Goal: Task Accomplishment & Management: Complete application form

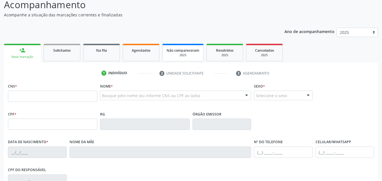
scroll to position [40, 0]
type input "706 7015 0591 8410"
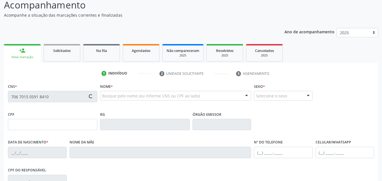
type input "160.479.794-08"
type input "[DATE]"
type input "[PERSON_NAME]"
type input "[PHONE_NUMBER]"
type input "110.449.614-30"
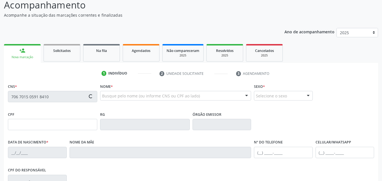
type input "29"
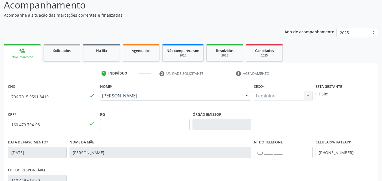
click at [322, 94] on label "Sim" at bounding box center [325, 94] width 7 height 6
click at [318, 94] on input "Sim" at bounding box center [318, 93] width 4 height 5
checkbox input "true"
click at [314, 117] on div "CPF * 160.479.794-08 done RG Órgão emissor" at bounding box center [191, 124] width 369 height 28
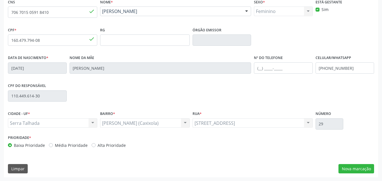
scroll to position [125, 0]
drag, startPoint x: 358, startPoint y: 70, endPoint x: 330, endPoint y: 69, distance: 27.8
click at [330, 69] on input "[PHONE_NUMBER]" at bounding box center [345, 67] width 59 height 11
type input "[PHONE_NUMBER]"
click at [353, 174] on div "CNS 706 7015 0591 8410 done Nome * [PERSON_NAME] [PERSON_NAME] CNS: 706 7015 05…" at bounding box center [191, 87] width 375 height 180
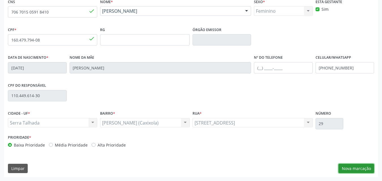
click at [354, 169] on button "Nova marcação" at bounding box center [357, 169] width 36 height 10
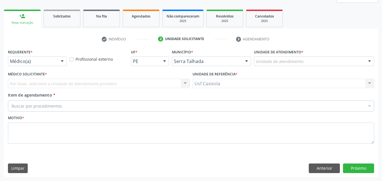
scroll to position [75, 0]
click at [63, 60] on div at bounding box center [62, 62] width 8 height 10
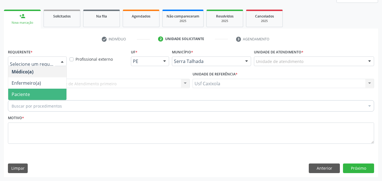
click at [54, 94] on span "Paciente" at bounding box center [37, 94] width 58 height 11
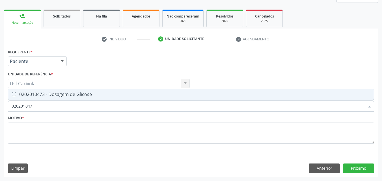
type input "0202010473"
click at [56, 96] on div "0202010473 - Dosagem de Glicose" at bounding box center [191, 94] width 359 height 5
checkbox Glicose "true"
drag, startPoint x: 35, startPoint y: 106, endPoint x: 4, endPoint y: 107, distance: 30.9
click at [4, 107] on div "Requerente * Paciente Médico(a) Enfermeiro(a) Paciente Nenhum resultado encontr…" at bounding box center [191, 112] width 375 height 129
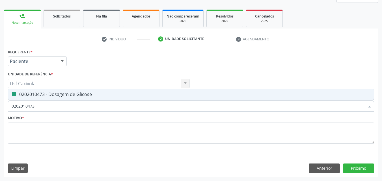
type input "0"
checkbox Glicose "false"
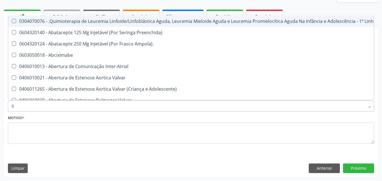
type input "02"
checkbox Bilateral "true"
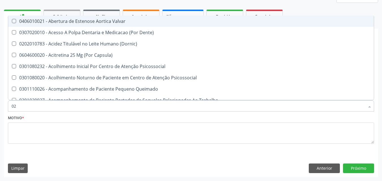
type input "020"
checkbox \(Qualitativo\) "true"
checkbox Glicose "false"
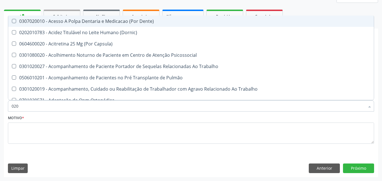
type input "0202"
checkbox Laser "true"
checkbox Glicose "false"
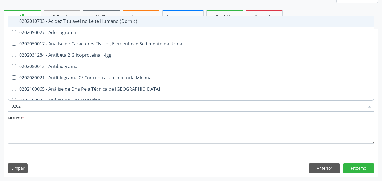
type input "02020"
checkbox Xi "true"
checkbox Glicose "false"
type input "020201"
checkbox T3 "true"
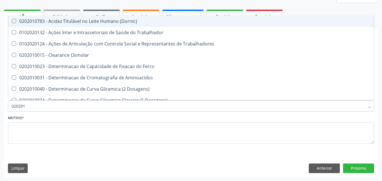
type input "0202010"
checkbox II "true"
checkbox Glicose "false"
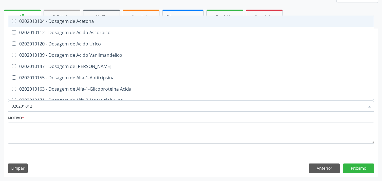
type input "0202010120"
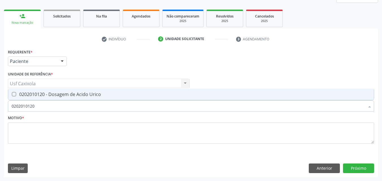
click at [39, 95] on div "0202010120 - Dosagem de Acido Urico" at bounding box center [191, 94] width 359 height 5
drag, startPoint x: 36, startPoint y: 109, endPoint x: 0, endPoint y: 110, distance: 36.0
click at [0, 110] on div "Acompanhamento Acompanhe a situação das marcações correntes e finalizadas Relat…" at bounding box center [191, 68] width 382 height 225
click at [13, 95] on Urico at bounding box center [14, 94] width 4 height 4
checkbox Urico "true"
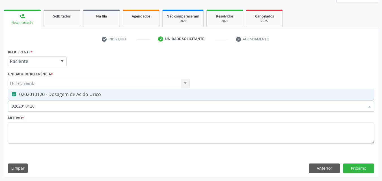
type input "0202010120"
click at [32, 115] on div "Motivo *" at bounding box center [191, 129] width 367 height 30
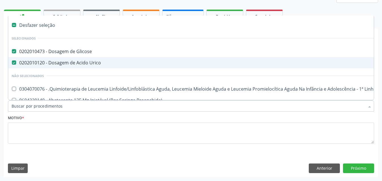
click at [13, 61] on Urico at bounding box center [14, 63] width 4 height 4
click at [12, 61] on Urico "checkbox" at bounding box center [10, 63] width 4 height 4
checkbox Urico "false"
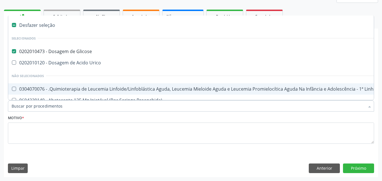
click at [23, 106] on input "Item de agendamento *" at bounding box center [189, 105] width 354 height 11
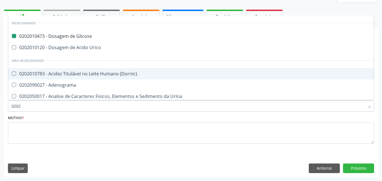
type input "02021"
checkbox Glicose "false"
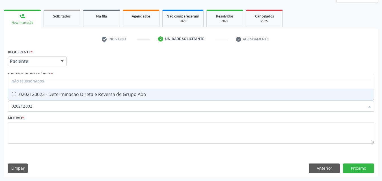
type input "0202120023"
click at [26, 95] on div "0202120023 - Determinacao Direta e Reversa de Grupo Abo" at bounding box center [191, 94] width 359 height 5
checkbox Abo "true"
drag, startPoint x: 38, startPoint y: 108, endPoint x: 0, endPoint y: 108, distance: 37.7
click at [0, 109] on div "Acompanhamento Acompanhe a situação das marcações correntes e finalizadas Relat…" at bounding box center [191, 68] width 382 height 225
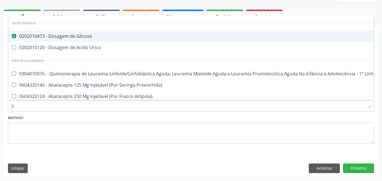
type input "02"
checkbox Vulva "true"
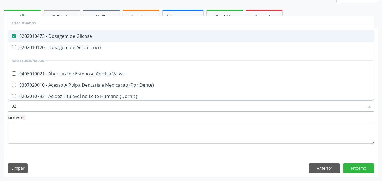
type input "020"
checkbox Projecoes\) "true"
checkbox Abo "false"
type input "0202"
checkbox Coagulação\ "true"
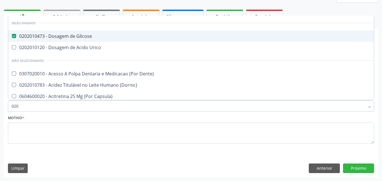
checkbox Abo "false"
type input "02020"
checkbox Abo "false"
type input "02020103"
checkbox Glicose "false"
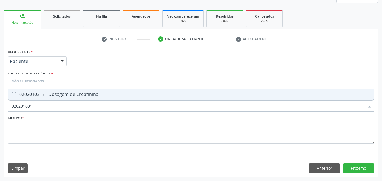
type input "0202010317"
click at [31, 96] on div "0202010317 - Dosagem de Creatinina" at bounding box center [191, 94] width 359 height 5
checkbox Creatinina "true"
drag, startPoint x: 32, startPoint y: 106, endPoint x: 0, endPoint y: 106, distance: 31.7
click at [0, 106] on div "Acompanhamento Acompanhe a situação das marcações correntes e finalizadas Relat…" at bounding box center [191, 68] width 382 height 225
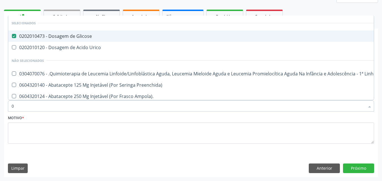
type input "02"
checkbox Vulva "true"
checkbox Gastrico "true"
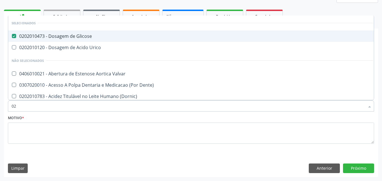
type input "020"
checkbox Projecoes\) "true"
checkbox Descompressiva "true"
checkbox Abo "false"
checkbox Creatinina "false"
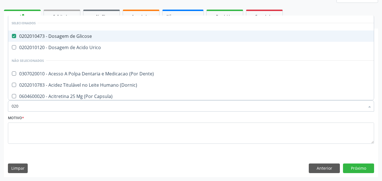
type input "0202"
checkbox Coagulação\ "true"
checkbox Aberto\) "true"
checkbox Abo "false"
checkbox Creatinina "false"
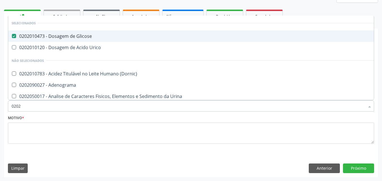
type input "02020"
checkbox Dosagens\) "false"
checkbox Creatinina "true"
checkbox Viii "false"
type input "020201"
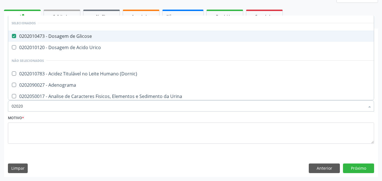
checkbox Gestante "true"
type input "0202010"
checkbox Ionizavel "true"
checkbox Creatinina "false"
type input "02020106"
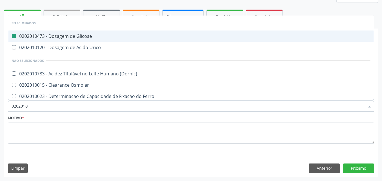
checkbox Glicose "false"
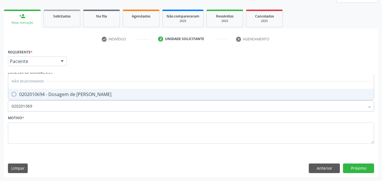
type input "0202010694"
click at [18, 97] on div "0202010694 - Dosagem de [PERSON_NAME]" at bounding box center [191, 94] width 359 height 5
checkbox Ureia "true"
drag, startPoint x: 15, startPoint y: 113, endPoint x: 0, endPoint y: 111, distance: 15.4
click at [0, 112] on div "Acompanhamento Acompanhe a situação das marcações correntes e finalizadas Relat…" at bounding box center [191, 68] width 382 height 225
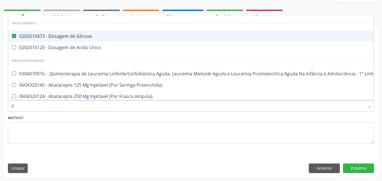
type input "02"
checkbox Vulva "true"
checkbox Gastrico "true"
checkbox Sexual "true"
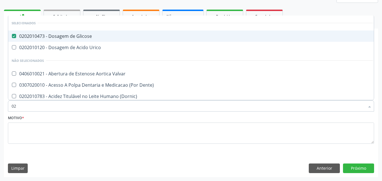
type input "020"
checkbox Projecoes\) "true"
checkbox Descompressiva "true"
checkbox Abo "false"
checkbox III "true"
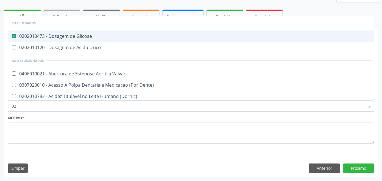
checkbox Creatinina "false"
checkbox Ureia "false"
type input "0202"
checkbox Coagulação\ "true"
checkbox Aberto\) "true"
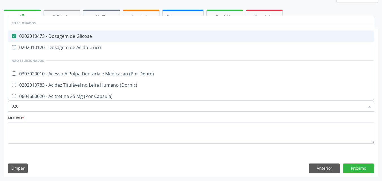
checkbox Ossea\) "true"
checkbox Abo "false"
checkbox Creatinina "false"
type input "02020"
checkbox Abo "false"
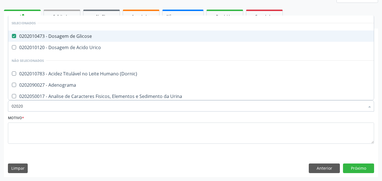
checkbox Calcio "true"
checkbox Creatinina "false"
checkbox Derrames "true"
checkbox Ureia "false"
type input "020201"
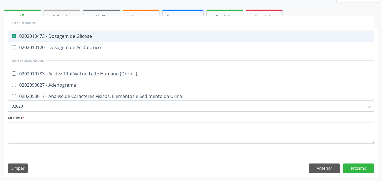
checkbox Gestante "true"
checkbox Acetona "true"
type input "0202010"
checkbox Ionizavel "true"
checkbox Creatinina "false"
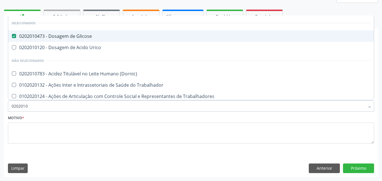
checkbox Piruvato "true"
type input "02020105"
checkbox Glicose "false"
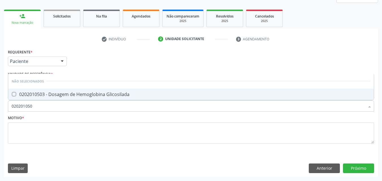
type input "0202010503"
click at [20, 97] on div "0202010503 - Dosagem de Hemoglobina Glicosilada" at bounding box center [191, 94] width 359 height 5
checkbox Glicosilada "true"
drag, startPoint x: 22, startPoint y: 107, endPoint x: 0, endPoint y: 107, distance: 22.4
click at [0, 107] on div "Acompanhamento Acompanhe a situação das marcações correntes e finalizadas Relat…" at bounding box center [191, 68] width 382 height 225
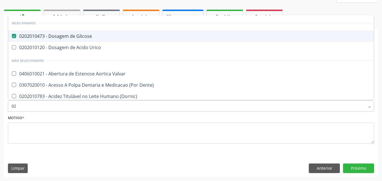
type input "020"
checkbox Projecoes\) "true"
checkbox Descompressiva "true"
checkbox Abo "false"
checkbox Dosagens\) "true"
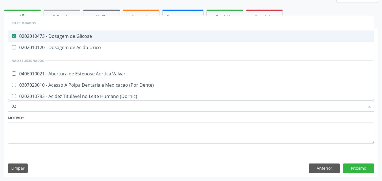
checkbox III "true"
checkbox Creatinina "false"
checkbox Glicosilada "false"
checkbox Ureia "false"
type input "0202"
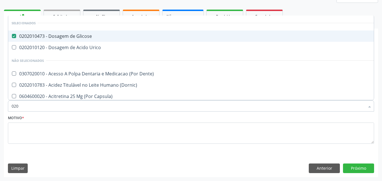
checkbox Coagulação\ "true"
checkbox Aberto\) "true"
checkbox Percutanea "true"
checkbox Ossea\) "true"
checkbox Abo "false"
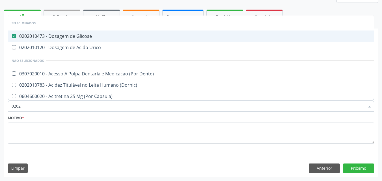
checkbox Creatinina "false"
type input "02020"
checkbox Abo "false"
checkbox Calcio "true"
checkbox Creatinina "false"
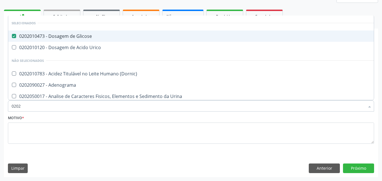
checkbox Serico "true"
checkbox Glicosilada "false"
checkbox Derrames "true"
checkbox Ureia "false"
type input "020202"
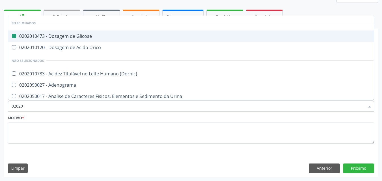
checkbox Glicose "false"
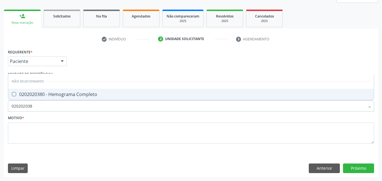
type input "0202020380"
click at [35, 96] on div "0202020380 - Hemograma Completo" at bounding box center [191, 94] width 359 height 5
checkbox Completo "true"
drag, startPoint x: 34, startPoint y: 109, endPoint x: 0, endPoint y: 114, distance: 34.3
click at [0, 114] on div "Acompanhamento Acompanhe a situação das marcações correntes e finalizadas Relat…" at bounding box center [191, 68] width 382 height 225
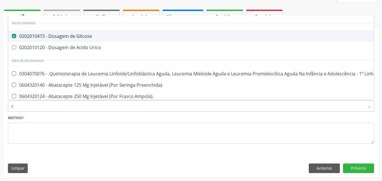
type input "co"
checkbox Ureia "true"
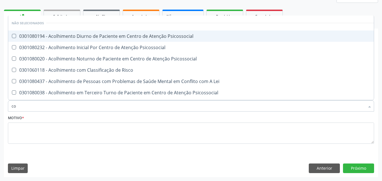
type input "col"
checkbox Psicossocial "false"
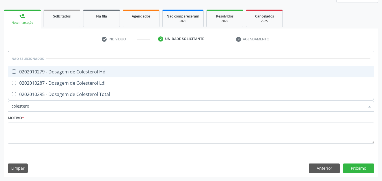
type input "colesterol"
click at [76, 74] on div "0202010279 - Dosagem de Colesterol Hdl" at bounding box center [191, 72] width 359 height 5
checkbox Hdl "true"
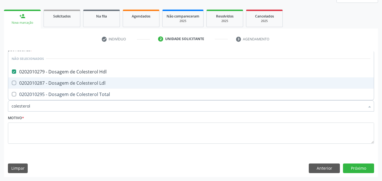
click at [81, 82] on div "0202010287 - Dosagem de Colesterol Ldl" at bounding box center [191, 83] width 359 height 5
checkbox Ldl "true"
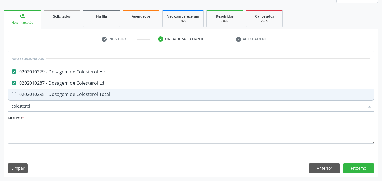
click at [81, 94] on div "0202010295 - Dosagem de Colesterol Total" at bounding box center [191, 94] width 359 height 5
checkbox Total "true"
drag, startPoint x: 28, startPoint y: 111, endPoint x: 2, endPoint y: 111, distance: 25.8
click at [2, 111] on div "Acompanhamento Acompanhe a situação das marcações correntes e finalizadas Relat…" at bounding box center [191, 68] width 382 height 225
type input "0"
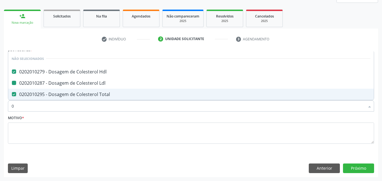
checkbox Ldl "false"
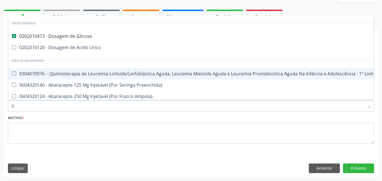
type input "02"
checkbox Vulva "true"
checkbox Antibiotico "true"
checkbox Comprimido\) "true"
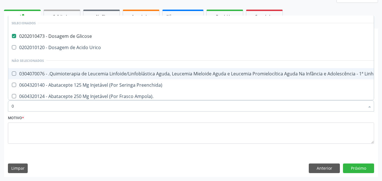
checkbox Gastrico "true"
checkbox Liquorico\) "true"
checkbox Sexual "true"
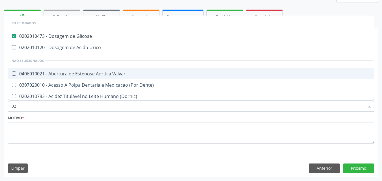
type input "020"
checkbox Projecoes\) "true"
checkbox Esquerdo "true"
checkbox Epispádia "true"
checkbox Anos\) "true"
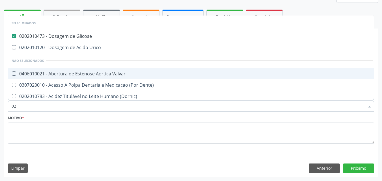
checkbox Descompressiva "true"
checkbox Abo "false"
checkbox Dosagens\) "true"
checkbox III "true"
checkbox Hdl "false"
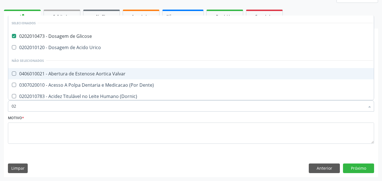
checkbox Ldl "false"
checkbox Total "false"
checkbox Creatinina "false"
checkbox Glicosilada "false"
checkbox \(T3\) "true"
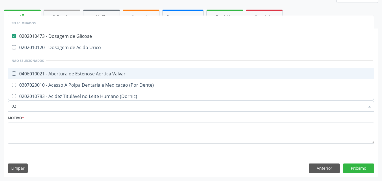
checkbox Ureia "false"
type input "0202"
checkbox Coagulação\ "true"
checkbox Esclera "true"
checkbox Faringe\/Laringe "true"
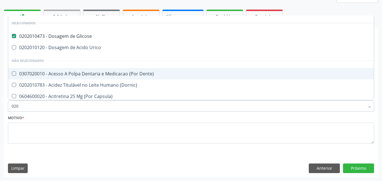
checkbox Puncao "true"
checkbox Aberto\) "true"
checkbox Percutanea "true"
checkbox Ossea\) "true"
checkbox Revisão "true"
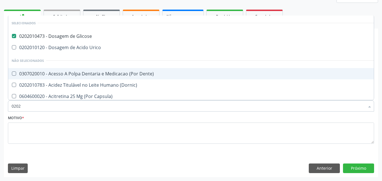
checkbox Abo "false"
checkbox Hdl "false"
checkbox Ldl "false"
checkbox Total "false"
checkbox Creatinina "false"
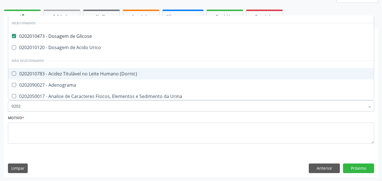
type input "02020"
checkbox Abo "false"
checkbox \(Psa\) "true"
checkbox III "true"
checkbox Barbituratos "true"
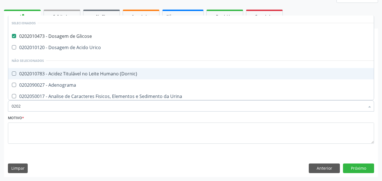
checkbox Calcio "true"
checkbox Hdl "false"
checkbox Ldl "false"
checkbox Total "false"
checkbox Creatinina "false"
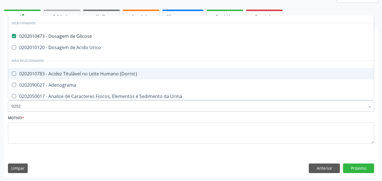
checkbox Serico "true"
checkbox Glicosilada "false"
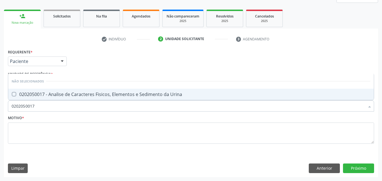
click at [22, 99] on span "0202050017 - Analise de Caracteres Fisicos, Elementos e Sedimento da Urina" at bounding box center [191, 94] width 366 height 11
drag, startPoint x: 25, startPoint y: 109, endPoint x: 0, endPoint y: 110, distance: 25.5
click at [0, 110] on div "Acompanhamento Acompanhe a situação das marcações correntes e finalizadas Relat…" at bounding box center [191, 68] width 382 height 225
click at [23, 95] on div "0202060381 - Dosagem de Tiroxina Livre (T4 Livre)" at bounding box center [191, 94] width 359 height 5
drag, startPoint x: 41, startPoint y: 108, endPoint x: 0, endPoint y: 111, distance: 40.9
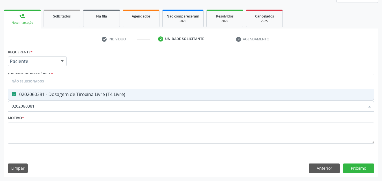
click at [0, 111] on div "Acompanhamento Acompanhe a situação das marcações correntes e finalizadas Relat…" at bounding box center [191, 68] width 382 height 225
click at [32, 97] on div "0202060250 - Dosagem de Hormonio Tireoestimulante (Tsh)" at bounding box center [191, 94] width 359 height 5
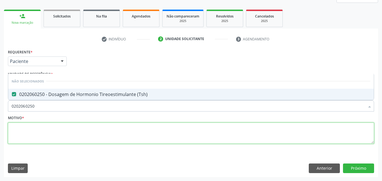
click at [53, 129] on textarea at bounding box center [191, 134] width 367 height 22
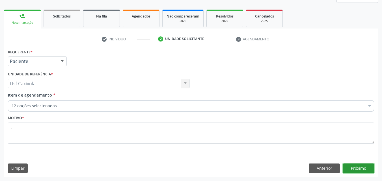
click at [355, 169] on button "Próximo" at bounding box center [358, 169] width 31 height 10
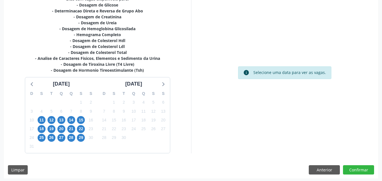
scroll to position [130, 0]
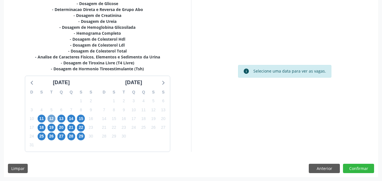
click at [53, 119] on span "12" at bounding box center [52, 119] width 8 height 8
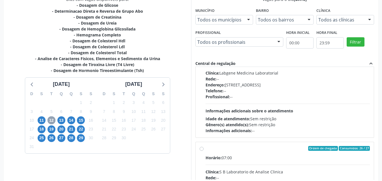
scroll to position [0, 0]
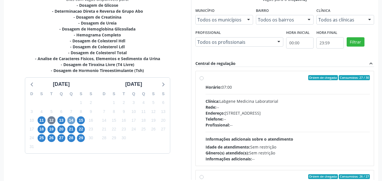
click at [70, 122] on span "14" at bounding box center [71, 121] width 8 height 8
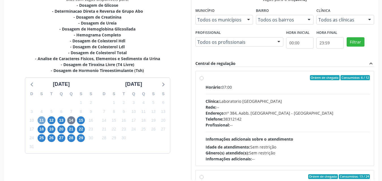
click at [43, 121] on span "11" at bounding box center [42, 121] width 8 height 8
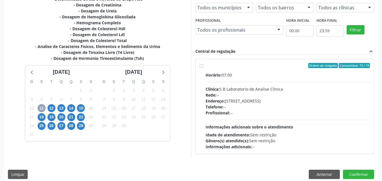
scroll to position [147, 0]
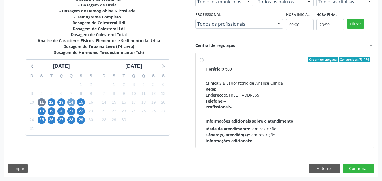
click at [73, 104] on span "14" at bounding box center [71, 103] width 8 height 8
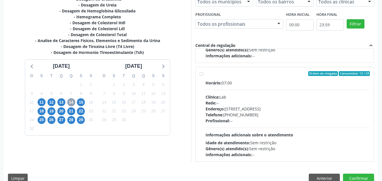
scroll to position [85, 0]
click at [206, 76] on label "Ordem de chegada Consumidos: 13 / 24 Horário: 07:00 Clínica: Lab Rede: -- Ender…" at bounding box center [288, 115] width 165 height 87
click at [203, 76] on input "Ordem de chegada Consumidos: 13 / 24 Horário: 07:00 Clínica: Lab Rede: -- Ender…" at bounding box center [202, 74] width 4 height 5
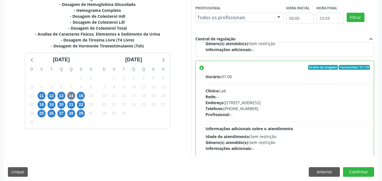
scroll to position [157, 0]
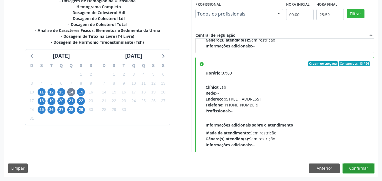
click at [356, 168] on button "Confirmar" at bounding box center [358, 169] width 31 height 10
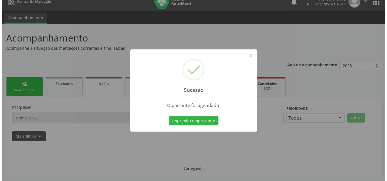
scroll to position [0, 0]
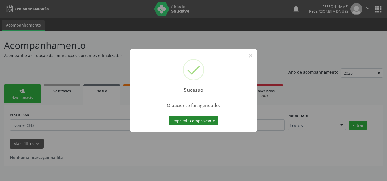
click at [191, 122] on button "Imprimir comprovante" at bounding box center [193, 121] width 49 height 10
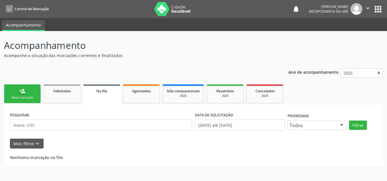
click at [31, 93] on link "person_add Nova marcação" at bounding box center [22, 94] width 37 height 19
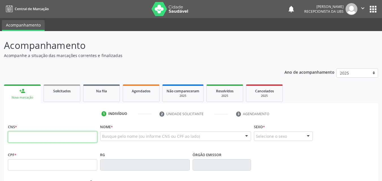
click at [39, 137] on input "text" at bounding box center [52, 137] width 89 height 11
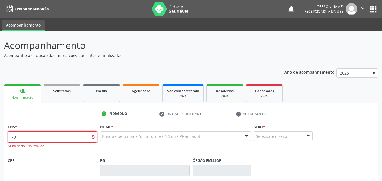
type input "7"
type input "703 4048 7892 3100"
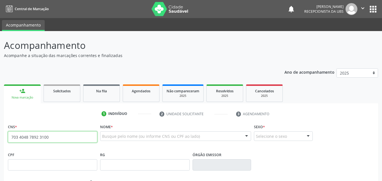
drag, startPoint x: 42, startPoint y: 140, endPoint x: 0, endPoint y: 143, distance: 42.3
click at [0, 144] on div "Acompanhamento Acompanhe a situação das marcações correntes e finalizadas Relat…" at bounding box center [191, 169] width 382 height 276
type input "702 6097 0877 3544"
click at [108, 151] on div "RG" at bounding box center [144, 161] width 89 height 20
click at [83, 136] on input "702 6097 0877 3544" at bounding box center [52, 137] width 89 height 11
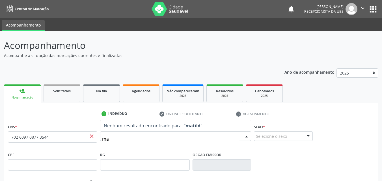
type input "m"
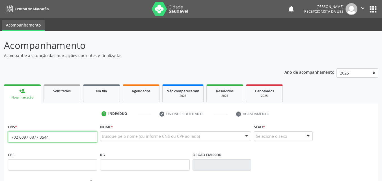
drag, startPoint x: 52, startPoint y: 139, endPoint x: 4, endPoint y: 137, distance: 48.5
click at [65, 93] on span "Solicitados" at bounding box center [62, 91] width 18 height 5
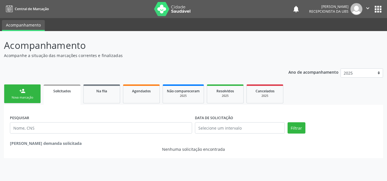
click at [28, 93] on link "person_add Nova marcação" at bounding box center [22, 94] width 37 height 19
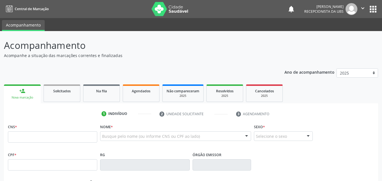
click at [28, 93] on link "person_add Nova marcação" at bounding box center [22, 94] width 37 height 19
click at [51, 140] on input "text" at bounding box center [52, 137] width 89 height 11
paste input "702 6097 0877 3544"
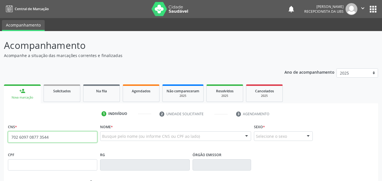
type input "702 6097 0877 3544"
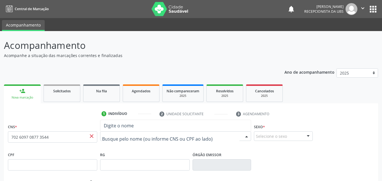
type input "m"
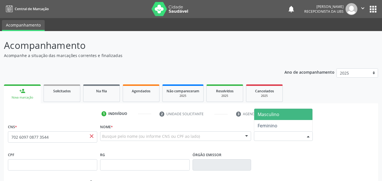
click at [284, 139] on div "Selecione o sexo" at bounding box center [283, 137] width 59 height 10
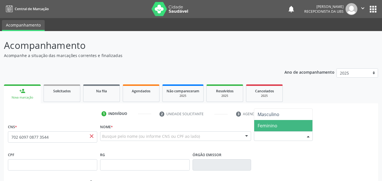
click at [282, 129] on span "Feminino" at bounding box center [283, 125] width 58 height 11
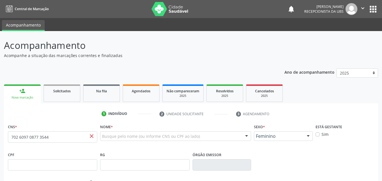
click at [254, 149] on div "Sexo * Feminino Masculino Feminino Nenhum resultado encontrado para: " " Não há…" at bounding box center [284, 137] width 62 height 28
type input "m"
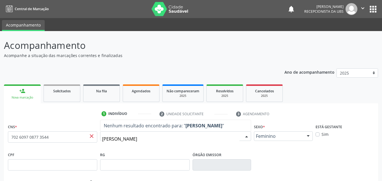
type input "MATILDE ALVES NUNES"
click at [171, 150] on div "Nome * Nenhum resultado encontrado para: " MATILDE ALVES NUNES " Não há nenhuma…" at bounding box center [176, 137] width 154 height 28
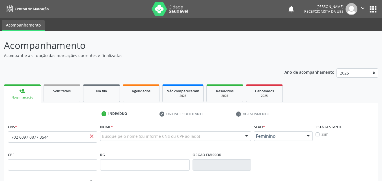
click at [169, 147] on div "Nome * Busque pelo nome (ou informe CNS ou CPF ao lado) Nenhum resultado encont…" at bounding box center [176, 137] width 154 height 28
drag, startPoint x: 25, startPoint y: 139, endPoint x: 0, endPoint y: 142, distance: 24.7
click at [0, 142] on div "Acompanhamento Acompanhe a situação das marcações correntes e finalizadas Relat…" at bounding box center [191, 169] width 382 height 276
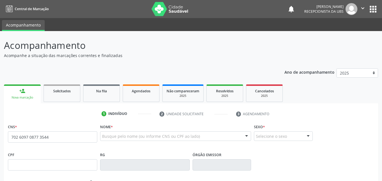
type input "702 6097 0877 3544"
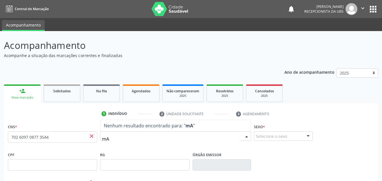
type input "m"
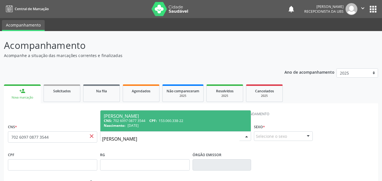
click at [123, 121] on div "CNS: 702 6097 0877 3544 CPF: 153.060.338-22" at bounding box center [176, 121] width 144 height 5
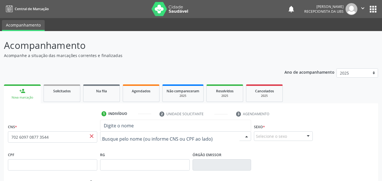
click at [130, 138] on input "text" at bounding box center [171, 139] width 138 height 11
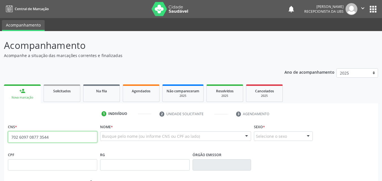
click at [80, 138] on input "702 6097 0877 3544" at bounding box center [52, 137] width 89 height 11
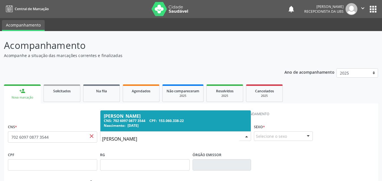
type input "MATILDE ALVES NUNES"
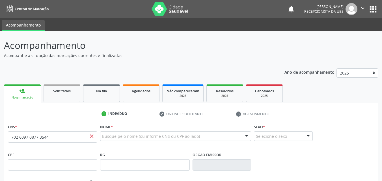
click at [159, 149] on div "Nome * Busque pelo nome (ou informe CNS ou CPF ao lado) Nenhum resultado encont…" at bounding box center [176, 137] width 154 height 28
click at [159, 148] on div "Nome * Busque pelo nome (ou informe CNS ou CPF ao lado) Nenhum resultado encont…" at bounding box center [176, 137] width 154 height 28
click at [246, 138] on div at bounding box center [247, 137] width 8 height 10
click at [182, 140] on input "text" at bounding box center [171, 139] width 138 height 11
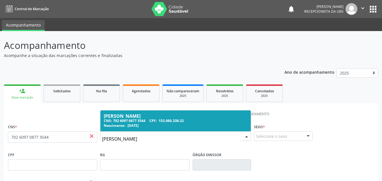
drag, startPoint x: 155, startPoint y: 140, endPoint x: 98, endPoint y: 140, distance: 56.9
click at [98, 140] on div "CNS * 702 6097 0877 3544 close Nome * MATILDE ALVES NUNES Matilde Alves Nunes C…" at bounding box center [191, 137] width 369 height 28
click at [123, 121] on div "CNS: 702 6097 0877 3544 CPF: 153.060.338-22" at bounding box center [176, 121] width 144 height 5
type input "MATILDE ALVES NUNES"
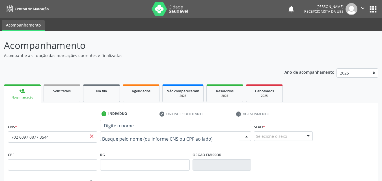
paste input "MATILDE ALVES NUNES"
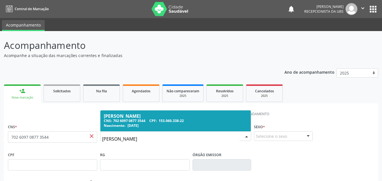
type input "MATILDE ALVES NUNES"
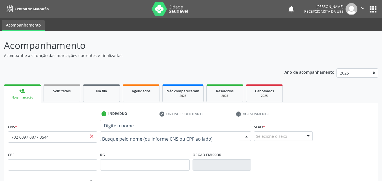
paste input "MATILDE ALVES NUNES"
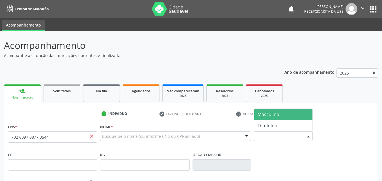
click at [284, 139] on div "Selecione o sexo" at bounding box center [283, 137] width 59 height 10
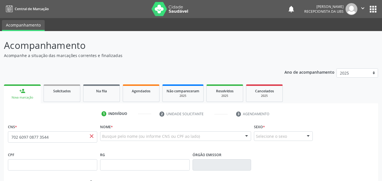
click at [281, 147] on div "Sexo * Selecione o sexo Masculino Feminino Nenhum resultado encontrado para: " …" at bounding box center [284, 137] width 62 height 28
click at [283, 140] on div "Selecione o sexo" at bounding box center [283, 137] width 59 height 10
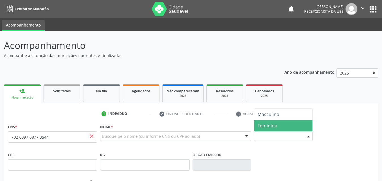
click at [282, 128] on span "Feminino" at bounding box center [283, 125] width 58 height 11
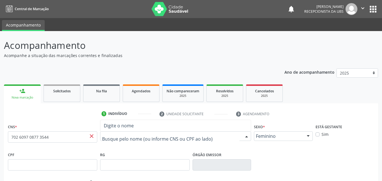
click at [130, 140] on input "text" at bounding box center [171, 139] width 138 height 11
paste input "MATILDE ALVES NUNES"
type input "MATILDE ALVES NUNES"
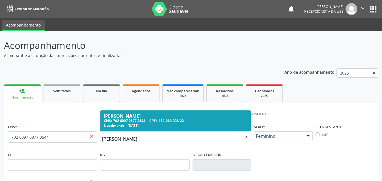
drag, startPoint x: 149, startPoint y: 120, endPoint x: 127, endPoint y: 121, distance: 21.3
click at [127, 121] on div "CNS: 702 6097 0877 3544 CPF: 153.060.338-22" at bounding box center [176, 121] width 144 height 5
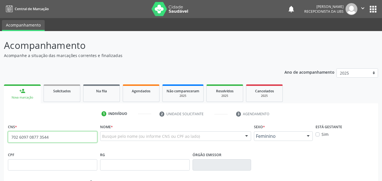
drag, startPoint x: 55, startPoint y: 141, endPoint x: 0, endPoint y: 149, distance: 55.4
click at [0, 148] on div "Acompanhamento Acompanhe a situação das marcações correntes e finalizadas Relat…" at bounding box center [191, 169] width 382 height 276
drag, startPoint x: 67, startPoint y: 146, endPoint x: 85, endPoint y: 138, distance: 20.6
click at [67, 146] on fieldset "CNS * 702 6097 0877 3544 close" at bounding box center [52, 135] width 89 height 24
click at [91, 137] on span "close" at bounding box center [92, 136] width 6 height 6
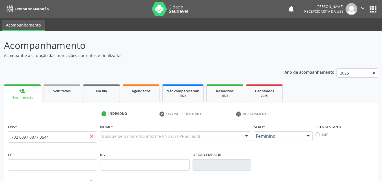
click at [90, 134] on span "close" at bounding box center [92, 136] width 6 height 6
click at [87, 123] on div "CNS * 702 6097 0877 3544 close" at bounding box center [52, 133] width 89 height 20
click at [90, 139] on span "close" at bounding box center [92, 136] width 6 height 6
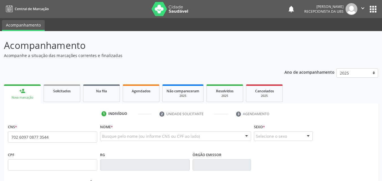
type input "702 6097 0877 3544"
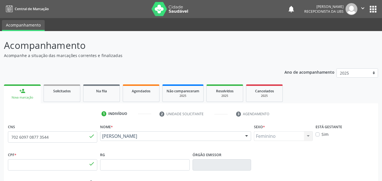
type input "153.060.338-22"
type input "1[DATE]"
type input "[PERSON_NAME]"
type input "(87) 99954-9118"
type input "026.572.144-01"
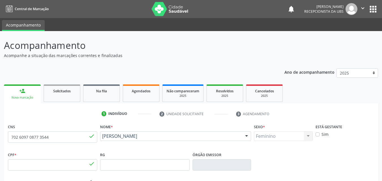
type input "101"
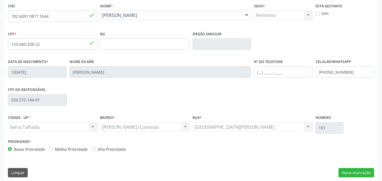
scroll to position [125, 0]
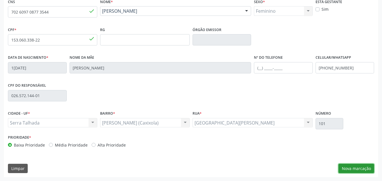
click at [366, 170] on button "Nova marcação" at bounding box center [357, 169] width 36 height 10
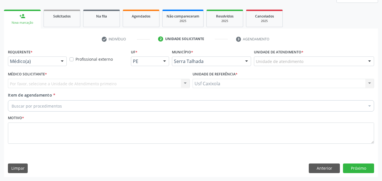
scroll to position [75, 0]
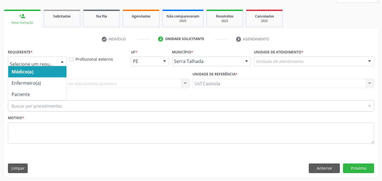
click at [57, 63] on div "Médico(a) Enfermeiro(a) Paciente Nenhum resultado encontrado para: " " Não há n…" at bounding box center [37, 62] width 59 height 10
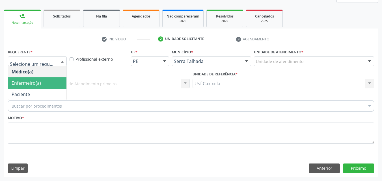
click at [52, 86] on span "Enfermeiro(a)" at bounding box center [37, 83] width 58 height 11
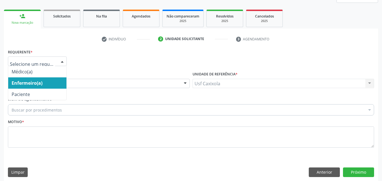
click at [57, 64] on div at bounding box center [37, 62] width 59 height 10
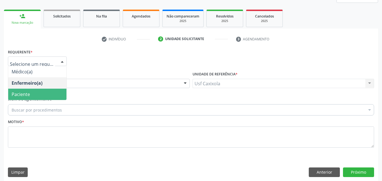
click at [50, 96] on span "Paciente" at bounding box center [37, 94] width 58 height 11
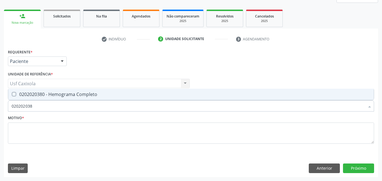
type input "0202020380"
click at [63, 95] on div "0202020380 - Hemograma Completo" at bounding box center [191, 94] width 359 height 5
checkbox Completo "true"
drag, startPoint x: 43, startPoint y: 108, endPoint x: 0, endPoint y: 117, distance: 44.1
click at [0, 117] on div "Acompanhamento Acompanhe a situação das marcações correntes e finalizadas Relat…" at bounding box center [191, 68] width 382 height 225
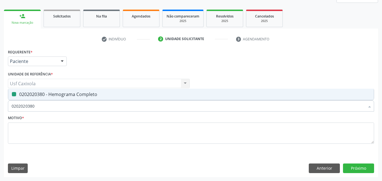
type input "C"
checkbox Completo "false"
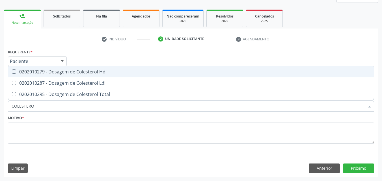
type input "COLESTEROL"
drag, startPoint x: 53, startPoint y: 70, endPoint x: 49, endPoint y: 80, distance: 11.1
click at [52, 70] on div "0202010279 - Dosagem de Colesterol Hdl" at bounding box center [191, 72] width 359 height 5
checkbox Hdl "true"
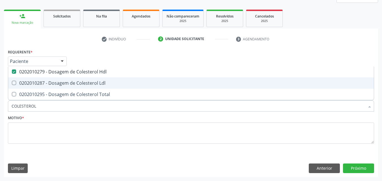
drag, startPoint x: 50, startPoint y: 81, endPoint x: 49, endPoint y: 89, distance: 7.4
click at [50, 82] on div "0202010287 - Dosagem de Colesterol Ldl" at bounding box center [191, 83] width 359 height 5
checkbox Ldl "true"
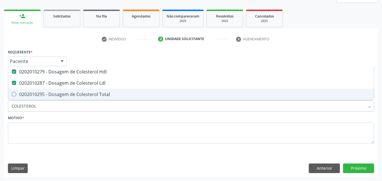
click at [49, 94] on div "0202010295 - Dosagem de Colesterol Total" at bounding box center [191, 94] width 359 height 5
checkbox Total "true"
drag, startPoint x: 1, startPoint y: 112, endPoint x: 0, endPoint y: 115, distance: 2.9
click at [0, 115] on div "Acompanhamento Acompanhe a situação das marcações correntes e finalizadas Relat…" at bounding box center [191, 68] width 382 height 225
type input "F"
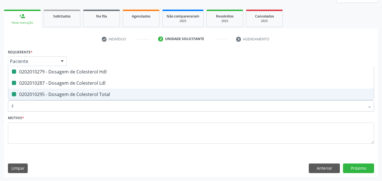
checkbox Hdl "false"
checkbox Ldl "false"
checkbox Total "false"
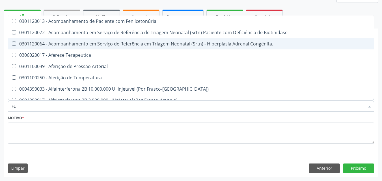
type input "F"
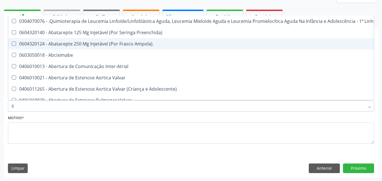
type input "02"
checkbox Comprimido\) "true"
checkbox Transferências "true"
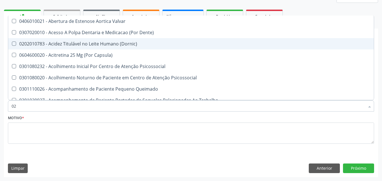
type input "020"
checkbox Epispádia "true"
checkbox Anos\) "true"
checkbox Congênita "true"
checkbox Hdl "false"
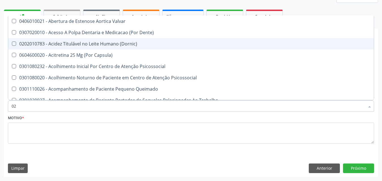
checkbox Ldl "false"
checkbox Total "false"
checkbox \(T3\) "true"
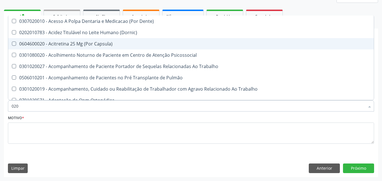
type input "0202"
checkbox Faringe\/Laringe "true"
checkbox Puncao "true"
checkbox Fragmento "true"
checkbox Biologica "true"
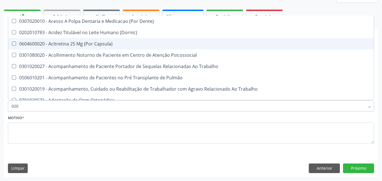
checkbox Hdl "false"
checkbox Ldl "false"
checkbox Total "false"
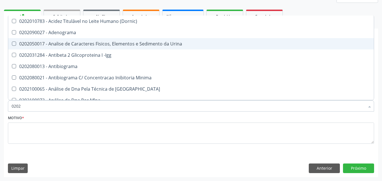
type input "02020"
checkbox \(Psa\) "true"
checkbox III "true"
checkbox Barbituratos "true"
checkbox Hdl "false"
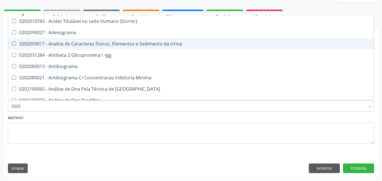
checkbox Ldl "false"
checkbox Total "false"
checkbox Zinco "true"
checkbox Completo "false"
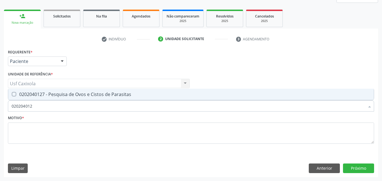
type input "0202040127"
click at [71, 99] on span "0202040127 - Pesquisa de Ovos e Cistos de Parasitas" at bounding box center [191, 94] width 366 height 11
checkbox Parasitas "true"
drag, startPoint x: 48, startPoint y: 109, endPoint x: 0, endPoint y: 116, distance: 48.4
click at [0, 116] on div "Acompanhamento Acompanhe a situação das marcações correntes e finalizadas Relat…" at bounding box center [191, 68] width 382 height 225
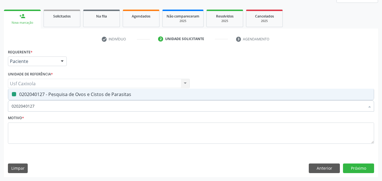
type input "0"
checkbox Parasitas "false"
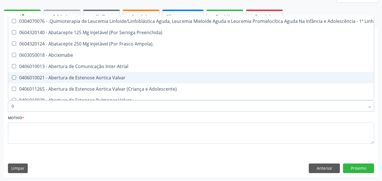
type input "02"
checkbox Comprimido\) "true"
checkbox Transferências "true"
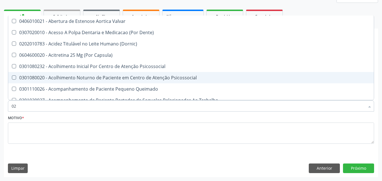
type input "020"
checkbox Epispádia "true"
checkbox Anos\) "true"
checkbox Congênita "true"
checkbox Hdl "false"
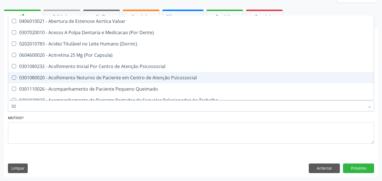
checkbox Ldl "false"
checkbox Total "false"
checkbox \(T3\) "true"
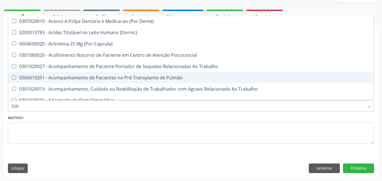
type input "0202"
checkbox Faringe\/Laringe "true"
checkbox Puncao "true"
checkbox Fragmento "true"
checkbox Biologica "true"
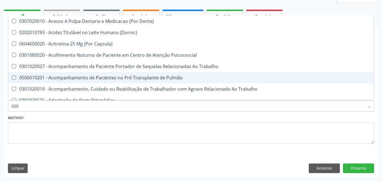
checkbox 17-Hidroxicorticosteroides "true"
checkbox Hdl "false"
checkbox Ldl "false"
checkbox Total "false"
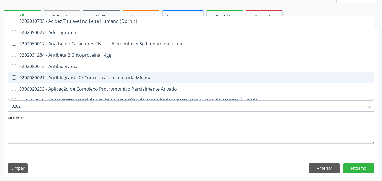
type input "02020"
checkbox Hdl "true"
checkbox Ldl "true"
checkbox Total "true"
checkbox Estriol "false"
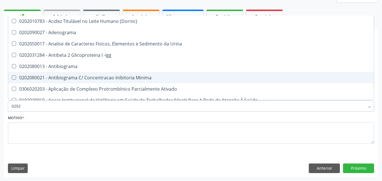
checkbox Estrona "false"
checkbox Etossuximida "false"
checkbox Completo "true"
checkbox Pylori "false"
checkbox Parasitas "true"
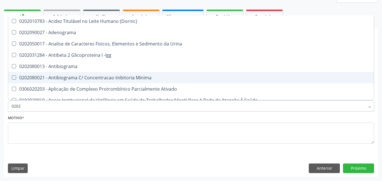
checkbox Quadril "false"
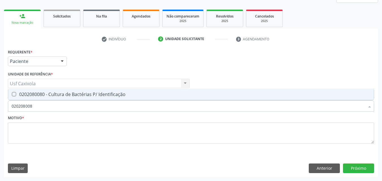
type input "0202080080"
click at [65, 93] on div "0202080080 - Cultura de Bactérias P/ Identificação" at bounding box center [191, 94] width 359 height 5
checkbox Identificação "true"
drag, startPoint x: 36, startPoint y: 107, endPoint x: 1, endPoint y: 111, distance: 35.1
click at [1, 111] on div "Acompanhamento Acompanhe a situação das marcações correntes e finalizadas Relat…" at bounding box center [191, 68] width 382 height 225
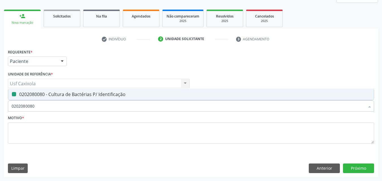
type input "0"
checkbox Identificação "false"
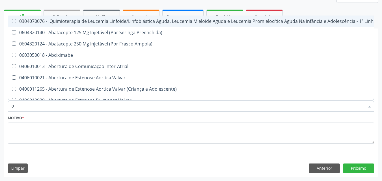
type input "02"
checkbox Aberto "true"
checkbox Comprimido\) "true"
checkbox Transferências "true"
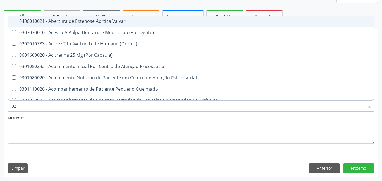
type input "020"
checkbox Gastro-Esofagico "true"
checkbox Epispádia "true"
checkbox Anos\) "true"
checkbox Congênita "true"
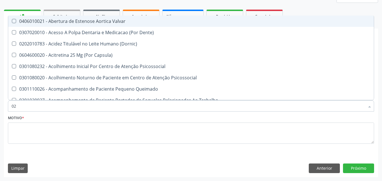
checkbox Identificação "false"
checkbox Hdl "false"
checkbox Ldl "false"
checkbox Total "false"
checkbox \(T3\) "true"
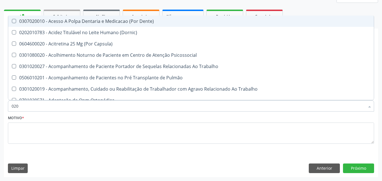
type input "0202"
checkbox Blot "true"
checkbox Faringe\/Laringe "true"
checkbox Puncao "true"
checkbox Fragmento "true"
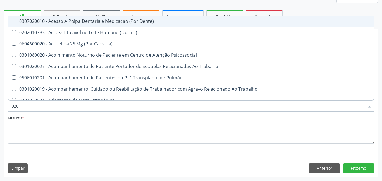
checkbox Biologica "true"
checkbox Identificação "false"
checkbox 17-Hidroxicorticosteroides "true"
checkbox Hdl "false"
checkbox Ldl "false"
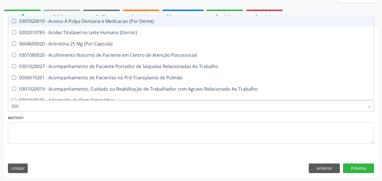
checkbox Total "false"
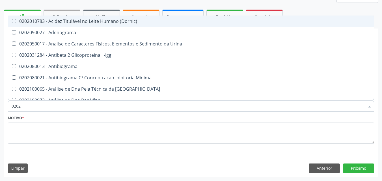
type input "02020"
checkbox Anaerobicas "true"
checkbox Identificação "false"
checkbox \(Psa\) "true"
checkbox III "true"
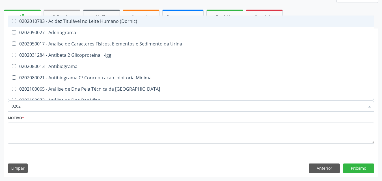
checkbox Barbituratos "true"
checkbox Hdl "false"
checkbox Ldl "false"
checkbox Total "false"
checkbox Zinco "true"
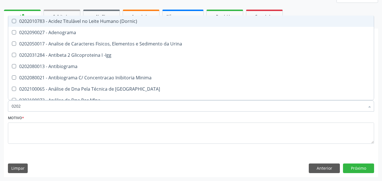
checkbox Completo "false"
checkbox \(Anti-Hdv\) "true"
checkbox Parasitas "false"
type input "020201"
checkbox Identificação "false"
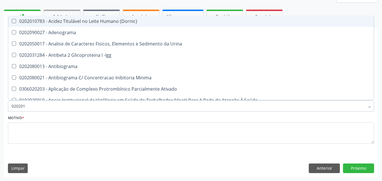
checkbox \(Pos-Pasteurização\) "true"
checkbox Molecular "true"
checkbox Parceria\) "true"
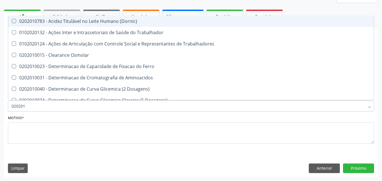
type input "0202010"
checkbox Circulante "true"
checkbox III "true"
checkbox Fracoes "true"
checkbox Hdl "false"
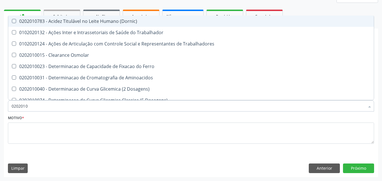
checkbox Ldl "false"
checkbox Total "false"
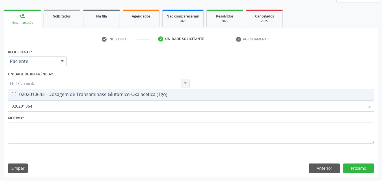
type input "0202010643"
click at [25, 94] on div "0202010643 - Dosagem de Transaminase Glutamico-Oxalacetica (Tgo)" at bounding box center [191, 94] width 359 height 5
checkbox \(Tgo\) "true"
drag, startPoint x: 38, startPoint y: 111, endPoint x: 0, endPoint y: 117, distance: 38.2
click at [0, 117] on div "Acompanhamento Acompanhe a situação das marcações correntes e finalizadas Relat…" at bounding box center [191, 68] width 382 height 225
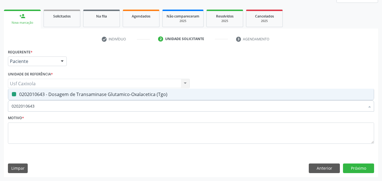
type input "0"
checkbox \(Tgo\) "false"
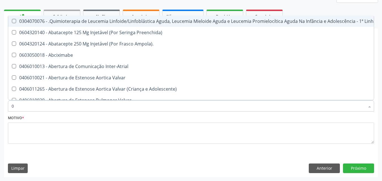
type input "02"
checkbox Aberto "true"
checkbox Comprimido\) "true"
checkbox Transferências "true"
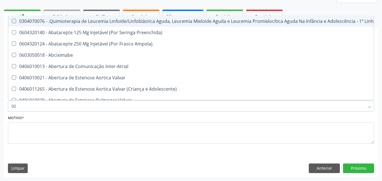
checkbox Laboratorial "true"
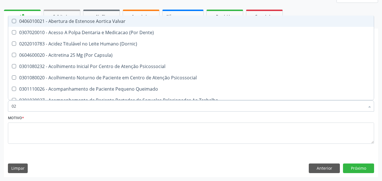
type input "020"
checkbox Gastro-Esofagico "true"
checkbox Epispádia "true"
checkbox Anos\) "true"
checkbox Congênita "true"
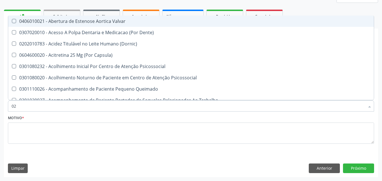
checkbox Identificação "false"
checkbox Semana\) "true"
checkbox Hdl "false"
checkbox Ldl "false"
checkbox Total "false"
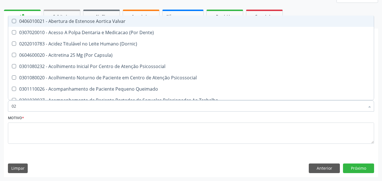
checkbox \(Tgo\) "false"
checkbox \(T3\) "true"
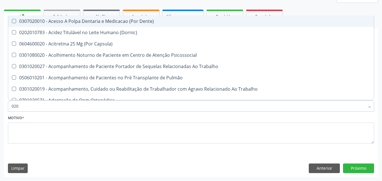
type input "0202"
checkbox Blot "true"
checkbox Faringe\/Laringe "true"
checkbox Puncao "true"
checkbox Fragmento "true"
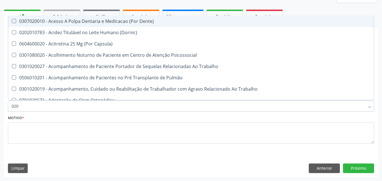
checkbox \(Spcto\) "true"
checkbox Biologica "true"
checkbox Identificação "false"
checkbox 17-Hidroxicorticosteroides "true"
checkbox Hdl "false"
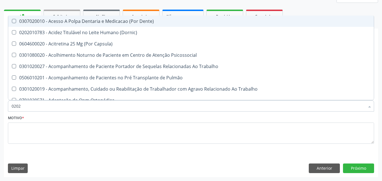
checkbox Ldl "false"
checkbox Total "false"
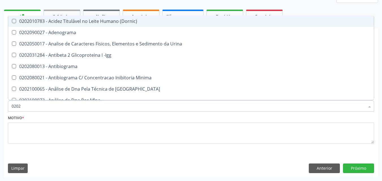
type input "02020"
checkbox Anaerobicas "true"
checkbox Identificação "false"
checkbox \(Psa\) "true"
checkbox III "true"
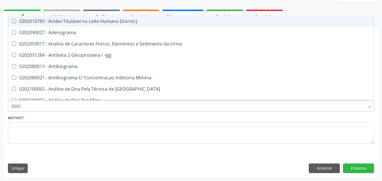
checkbox Barbituratos "true"
checkbox Hdl "false"
checkbox Ldl "false"
checkbox Total "false"
checkbox Prolactina "true"
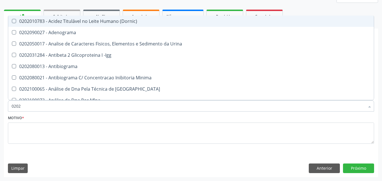
checkbox \(Tgo\) "false"
checkbox Zinco "true"
checkbox Completo "false"
checkbox \(Anti-Hdv\) "true"
checkbox Parasitas "false"
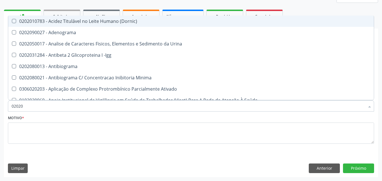
type input "020201"
checkbox Identificação "false"
checkbox \(Pos-Pasteurização\) "true"
checkbox Molecular "true"
checkbox Parceria\) "true"
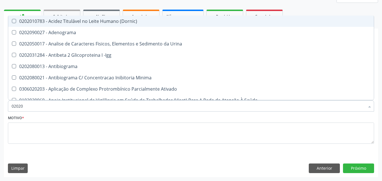
checkbox 17-Hidroxicorticosteroides "true"
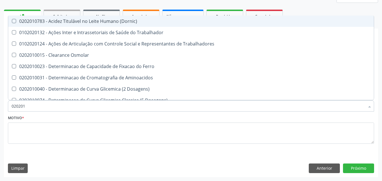
type input "0202010"
checkbox Circulante "true"
checkbox III "true"
checkbox Fracoes "true"
checkbox Hdl "false"
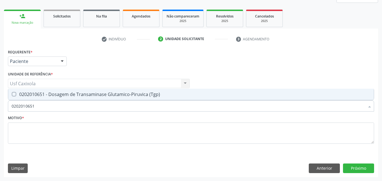
click at [35, 89] on div "Requerente * Paciente Médico(a) Enfermeiro(a) Paciente Nenhum resultado encontr…" at bounding box center [191, 100] width 367 height 104
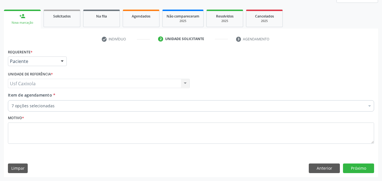
click at [37, 95] on div "0202040127 - Pesquisa de Ovos e Cistos de Parasitas" at bounding box center [232, 97] width 441 height 5
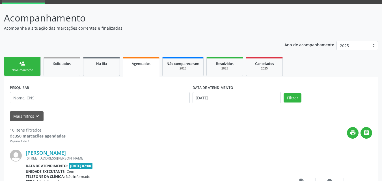
scroll to position [27, 0]
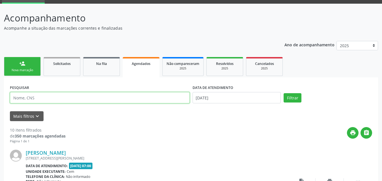
click at [94, 97] on input "text" at bounding box center [100, 97] width 180 height 11
type input "700000855071502"
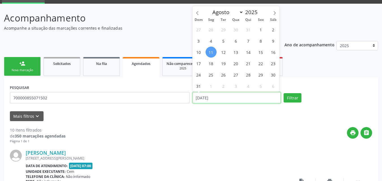
click at [229, 99] on input "11/08/2025" at bounding box center [237, 97] width 89 height 11
click at [235, 52] on span "13" at bounding box center [236, 52] width 11 height 11
type input "[DATE]"
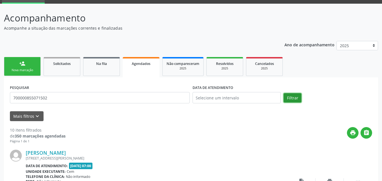
click at [295, 97] on button "Filtrar" at bounding box center [293, 98] width 18 height 10
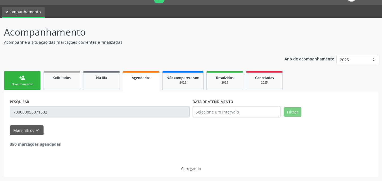
click at [227, 111] on form "PESQUISAR 700000855071502 DATA DE ATENDIMENTO Filtrar UNIDADE EXECUTANTE Seleci…" at bounding box center [191, 117] width 363 height 38
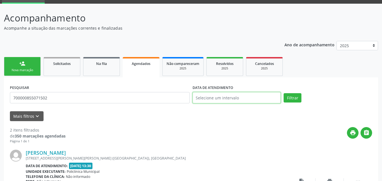
click at [223, 99] on input "text" at bounding box center [237, 97] width 89 height 11
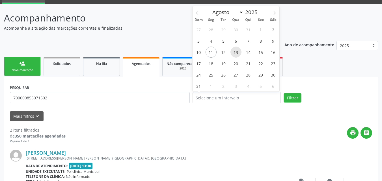
click at [239, 54] on span "13" at bounding box center [236, 52] width 11 height 11
type input "[DATE]"
click at [239, 54] on span "13" at bounding box center [236, 52] width 11 height 11
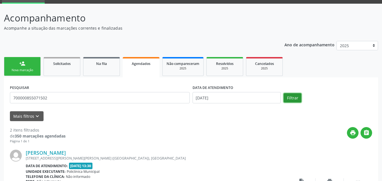
click at [298, 98] on button "Filtrar" at bounding box center [293, 98] width 18 height 10
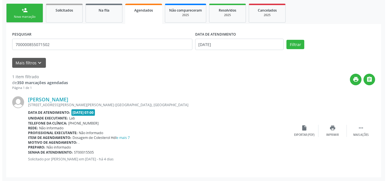
scroll to position [81, 0]
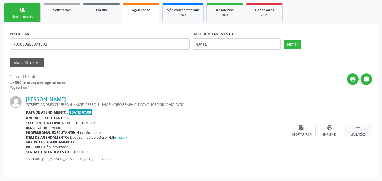
click at [354, 132] on div " Mais ações" at bounding box center [358, 131] width 28 height 12
click at [301, 129] on icon "cancel" at bounding box center [302, 128] width 6 height 6
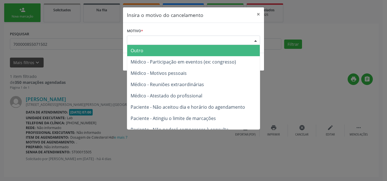
click at [219, 44] on div "Escolha o motivo" at bounding box center [193, 41] width 133 height 10
click at [209, 52] on span "Outro" at bounding box center [193, 50] width 132 height 11
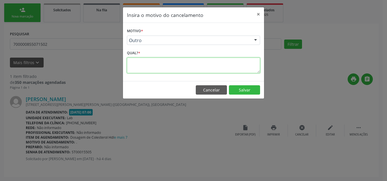
click at [207, 67] on textarea at bounding box center [193, 66] width 133 height 16
type textarea "VIAJANDO"
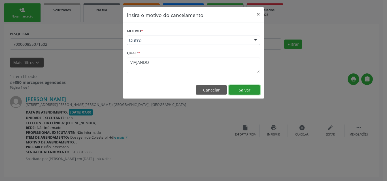
click at [250, 90] on button "Salvar" at bounding box center [244, 90] width 31 height 10
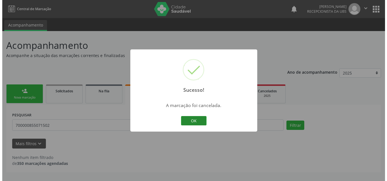
scroll to position [0, 0]
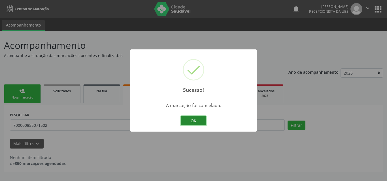
click at [193, 123] on button "OK" at bounding box center [193, 121] width 25 height 10
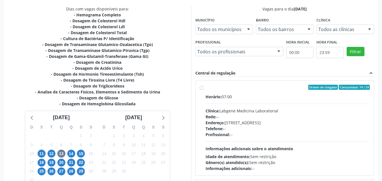
scroll to position [157, 0]
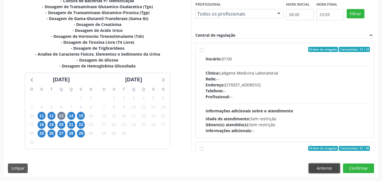
click at [323, 168] on button "Anterior" at bounding box center [324, 169] width 31 height 10
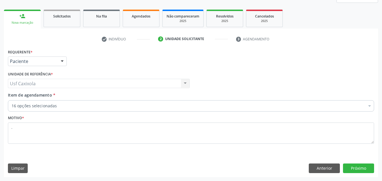
scroll to position [75, 0]
click at [366, 170] on button "Próximo" at bounding box center [358, 169] width 31 height 10
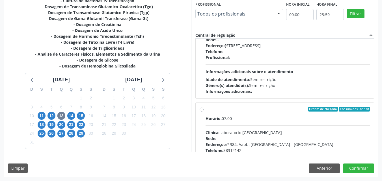
scroll to position [113, 0]
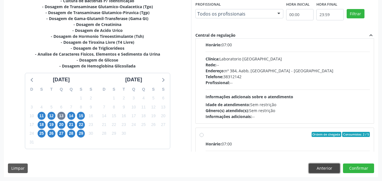
click at [313, 168] on button "Anterior" at bounding box center [324, 169] width 31 height 10
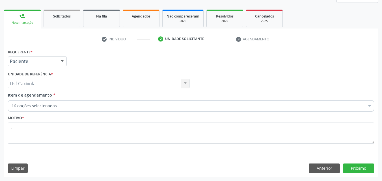
scroll to position [75, 0]
click at [360, 169] on button "Próximo" at bounding box center [358, 169] width 31 height 10
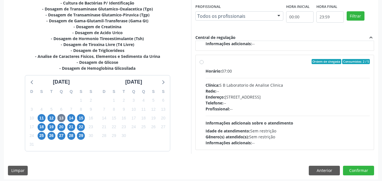
scroll to position [157, 0]
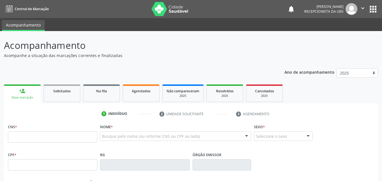
click at [52, 140] on input "text" at bounding box center [52, 137] width 89 height 11
type input "702 6097 0877 3544"
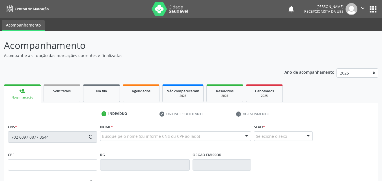
type input "153.060.338-22"
type input "[DATE]"
type input "[PERSON_NAME]"
type input "[PHONE_NUMBER]"
type input "026.572.144-01"
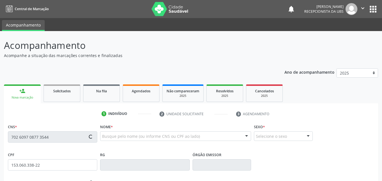
type input "101"
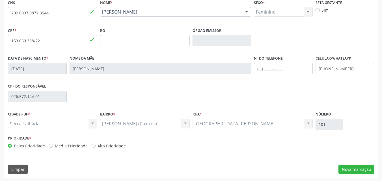
scroll to position [125, 0]
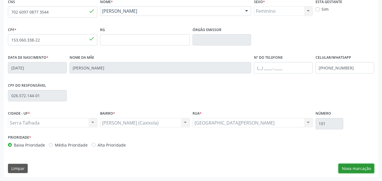
click at [356, 168] on button "Nova marcação" at bounding box center [357, 169] width 36 height 10
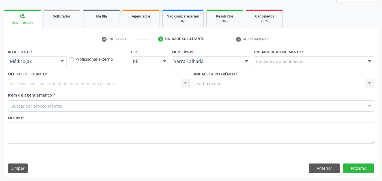
scroll to position [75, 0]
click at [62, 59] on div at bounding box center [62, 62] width 8 height 10
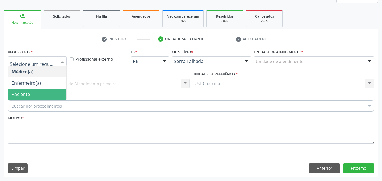
click at [46, 96] on span "Paciente" at bounding box center [37, 94] width 58 height 11
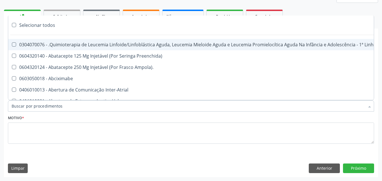
paste input "Dias com vagas disponíveis para: - Hemograma Completo - Dosagem de Colesterol H…"
type input "Dias com vagas disponíveis para: - Hemograma Completo - Dosagem de Colesterol H…"
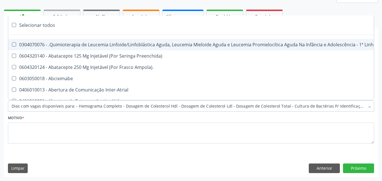
scroll to position [0, 845]
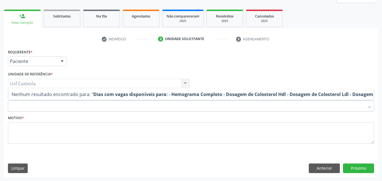
click at [273, 109] on input "Dias com vagas disponíveis para: - Hemograma Completo - Dosagem de Colesterol H…" at bounding box center [189, 105] width 354 height 11
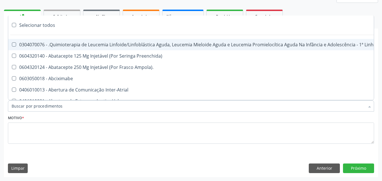
scroll to position [0, 0]
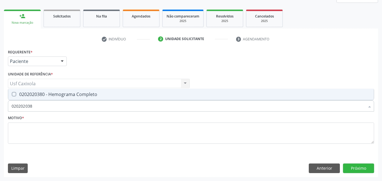
type input "0202020380"
click at [123, 92] on span "0202020380 - Hemograma Completo" at bounding box center [191, 94] width 366 height 11
checkbox Completo "true"
drag, startPoint x: 30, startPoint y: 109, endPoint x: 1, endPoint y: 109, distance: 28.3
click at [1, 109] on div "Acompanhamento Acompanhe a situação das marcações correntes e finalizadas Relat…" at bounding box center [191, 68] width 382 height 225
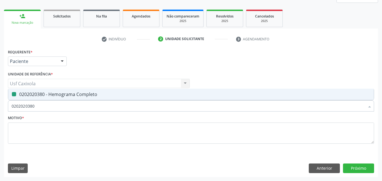
type input "C"
checkbox Completo "false"
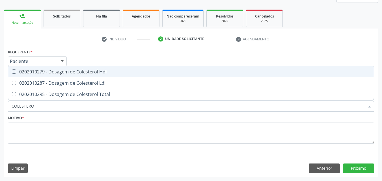
type input "COLESTEROL"
drag, startPoint x: 16, startPoint y: 74, endPoint x: 18, endPoint y: 85, distance: 11.4
click at [16, 75] on span "0202010279 - Dosagem de Colesterol Hdl" at bounding box center [191, 71] width 366 height 11
checkbox Hdl "true"
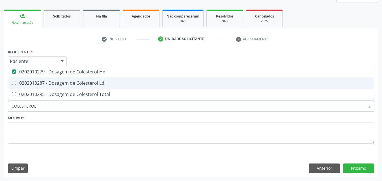
click at [18, 86] on span "0202010287 - Dosagem de Colesterol Ldl" at bounding box center [191, 83] width 366 height 11
checkbox Ldl "true"
click at [17, 92] on div "0202010295 - Dosagem de Colesterol Total" at bounding box center [191, 94] width 359 height 5
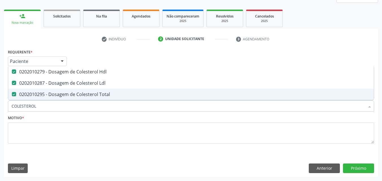
checkbox Total "true"
drag, startPoint x: 9, startPoint y: 105, endPoint x: 0, endPoint y: 105, distance: 9.1
click at [0, 105] on div "Acompanhamento Acompanhe a situação das marcações correntes e finalizadas Relat…" at bounding box center [191, 68] width 382 height 225
type input "0"
checkbox Hdl "false"
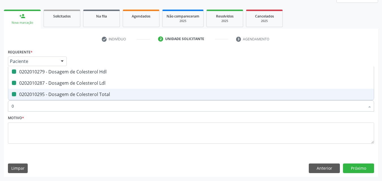
checkbox Ldl "false"
checkbox Total "false"
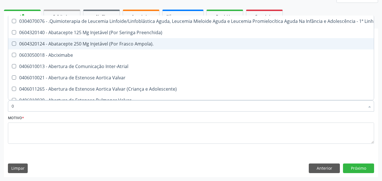
type input "02"
checkbox Comprimido\) "true"
checkbox Transferências "true"
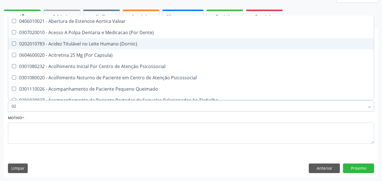
type input "020"
checkbox Epispádia "true"
checkbox Anos\) "true"
checkbox Congênita "true"
checkbox Hdl "false"
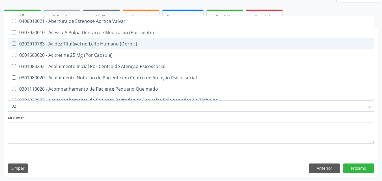
checkbox Ldl "false"
checkbox Total "false"
checkbox \(T3\) "true"
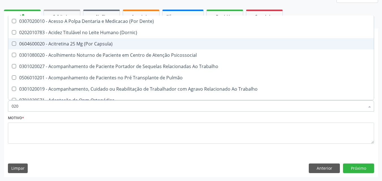
type input "0202"
checkbox Faringe\/Laringe "true"
checkbox Puncao "true"
checkbox Fragmento "true"
checkbox Biologica "true"
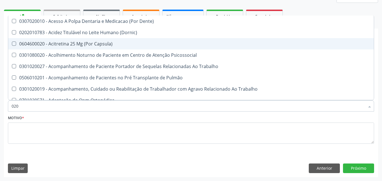
checkbox Hdl "false"
checkbox Ldl "false"
checkbox Total "false"
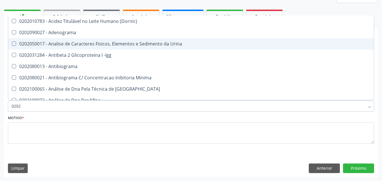
type input "02020"
checkbox \(Psa\) "true"
checkbox III "true"
checkbox Barbituratos "true"
checkbox Hdl "false"
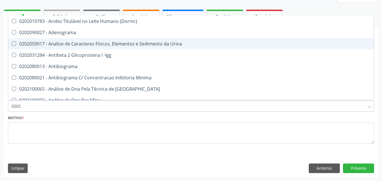
checkbox Ldl "false"
checkbox Total "false"
checkbox Zinco "true"
checkbox Completo "false"
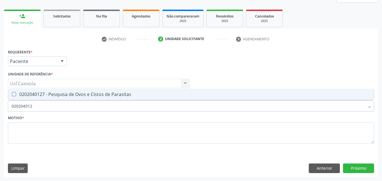
type input "0202040127"
click at [44, 96] on div "0202040127 - Pesquisa de Ovos e Cistos de Parasitas" at bounding box center [191, 94] width 359 height 5
checkbox Parasitas "true"
drag, startPoint x: 44, startPoint y: 107, endPoint x: 0, endPoint y: 108, distance: 43.9
click at [0, 108] on div "Acompanhamento Acompanhe a situação das marcações correntes e finalizadas Relat…" at bounding box center [191, 68] width 382 height 225
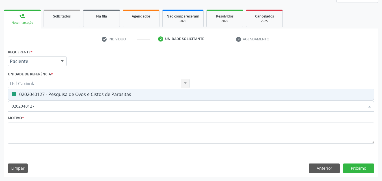
type input "0"
checkbox Parasitas "false"
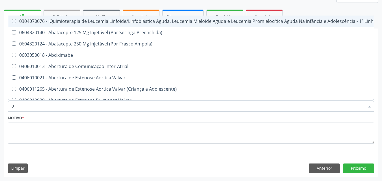
type input "02"
checkbox Comprimido\) "true"
checkbox Transferências "true"
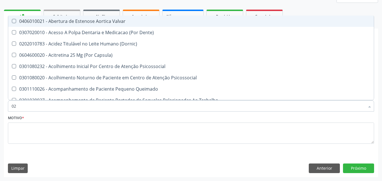
type input "020"
checkbox Epispádia "true"
checkbox Anos\) "true"
checkbox Congênita "true"
checkbox Hdl "false"
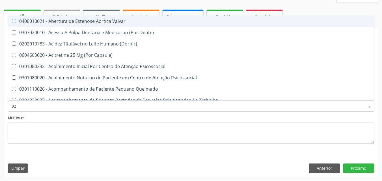
checkbox Ldl "false"
checkbox Total "false"
checkbox \(T3\) "true"
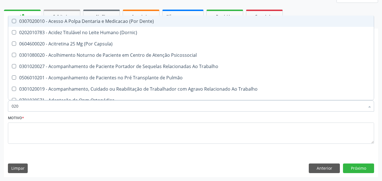
type input "0202"
checkbox Faringe\/Laringe "true"
checkbox Puncao "true"
checkbox Fragmento "true"
checkbox Biologica "true"
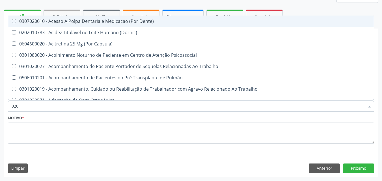
checkbox 17-Hidroxicorticosteroides "true"
checkbox Hdl "false"
checkbox Ldl "false"
checkbox Total "false"
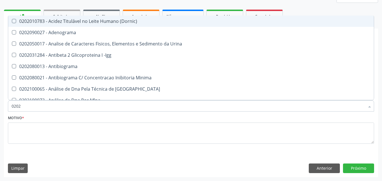
type input "02020"
checkbox \(Psa\) "true"
checkbox III "true"
checkbox Barbituratos "true"
checkbox Hdl "false"
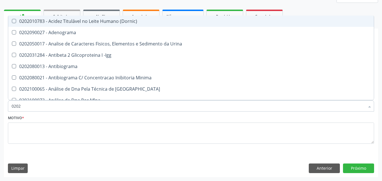
checkbox Ldl "false"
checkbox Total "false"
checkbox Zinco "true"
checkbox Completo "false"
checkbox \(Anti-Hdv\) "true"
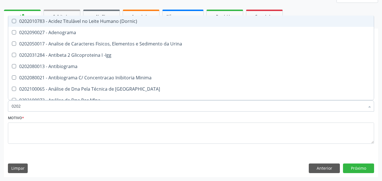
checkbox Parasitas "false"
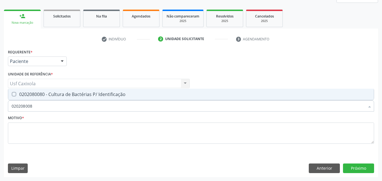
type input "0202080080"
click at [14, 93] on Identificação at bounding box center [14, 94] width 4 height 4
click at [12, 93] on Identificação "checkbox" at bounding box center [10, 95] width 4 height 4
checkbox Identificação "true"
drag, startPoint x: 38, startPoint y: 108, endPoint x: 0, endPoint y: 108, distance: 38.5
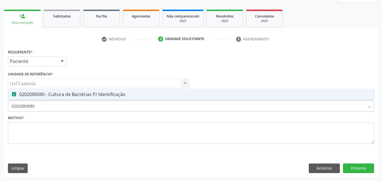
click at [0, 108] on div "Acompanhamento Acompanhe a situação das marcações correntes e finalizadas Relat…" at bounding box center [191, 68] width 382 height 225
type input "0"
checkbox Identificação "false"
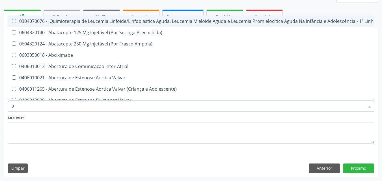
type input "02"
checkbox Aberto "true"
checkbox Comprimido\) "true"
checkbox Transferências "true"
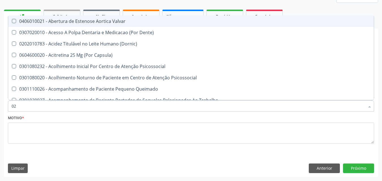
type input "020"
checkbox Gastro-Esofagico "true"
checkbox Epispádia "true"
checkbox Anos\) "true"
checkbox Congênita "true"
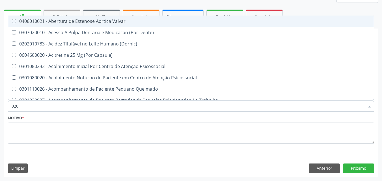
checkbox Identificação "false"
checkbox Hdl "false"
checkbox Ldl "false"
checkbox Total "false"
checkbox \(T3\) "true"
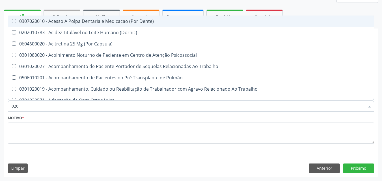
type input "0202"
checkbox Blot "true"
checkbox Faringe\/Laringe "true"
checkbox Puncao "true"
checkbox Fragmento "true"
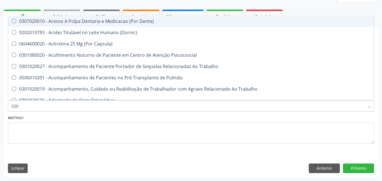
checkbox Biologica "true"
checkbox Identificação "false"
checkbox 17-Hidroxicorticosteroides "true"
checkbox Hdl "false"
checkbox Ldl "false"
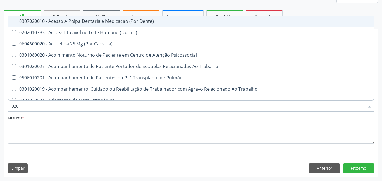
checkbox Total "false"
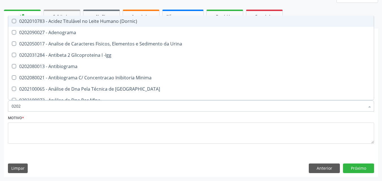
type input "02020"
checkbox Anaerobicas "true"
checkbox Identificação "false"
checkbox \(Psa\) "true"
checkbox III "true"
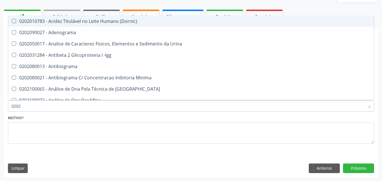
checkbox Barbituratos "true"
checkbox Hdl "false"
checkbox Ldl "false"
checkbox Total "false"
checkbox Zinco "true"
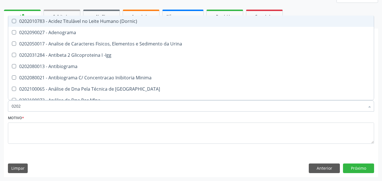
checkbox Completo "false"
checkbox \(Anti-Hdv\) "true"
checkbox Parasitas "false"
type input "020201"
checkbox Identificação "false"
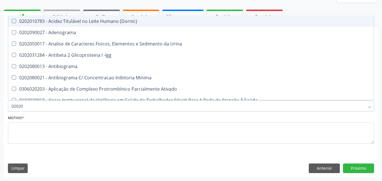
checkbox \(Pos-Pasteurização\) "true"
checkbox Molecular "true"
checkbox Parceria\) "true"
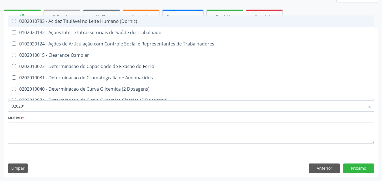
type input "0202010"
checkbox Circulante "true"
checkbox III "true"
checkbox Fracoes "true"
checkbox Hdl "false"
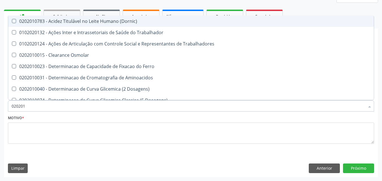
checkbox Ldl "false"
checkbox Total "false"
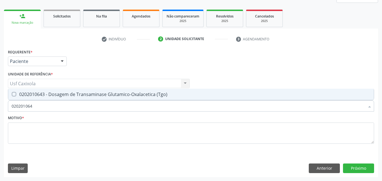
type input "0202010643"
click at [50, 96] on div "0202010643 - Dosagem de Transaminase Glutamico-Oxalacetica (Tgo)" at bounding box center [191, 94] width 359 height 5
checkbox \(Tgo\) "true"
drag, startPoint x: 42, startPoint y: 105, endPoint x: 5, endPoint y: 105, distance: 37.1
click at [5, 105] on div "Requerente * Paciente Médico(a) Enfermeiro(a) Paciente Nenhum resultado encontr…" at bounding box center [191, 112] width 375 height 129
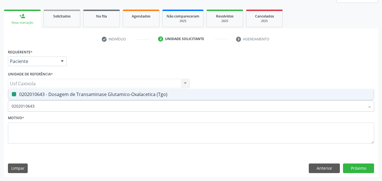
type input "0"
checkbox \(Tgo\) "false"
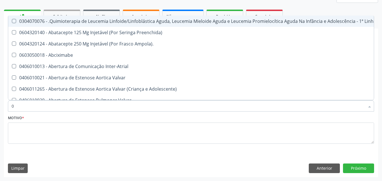
type input "02"
checkbox Aberto "true"
checkbox Comprimido\) "true"
checkbox Transferências "true"
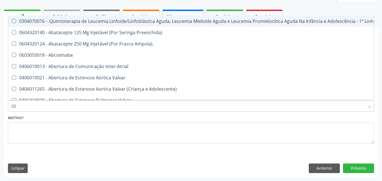
checkbox Laboratorial "true"
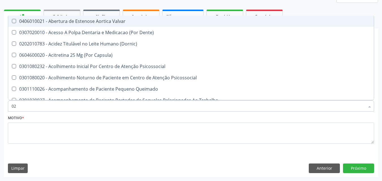
type input "020"
checkbox Gastro-Esofagico "true"
checkbox Epispádia "true"
checkbox Anos\) "true"
checkbox Congênita "true"
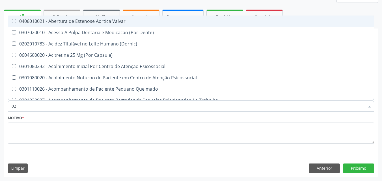
checkbox Identificação "false"
checkbox Semana\) "true"
checkbox Hdl "false"
checkbox Ldl "false"
checkbox Total "false"
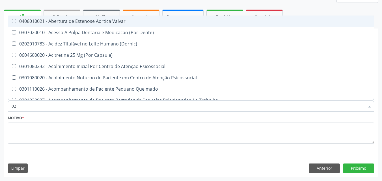
checkbox \(Tgo\) "false"
checkbox \(T3\) "true"
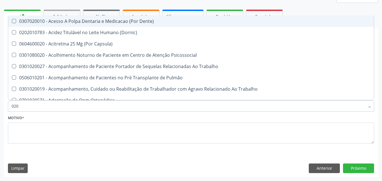
type input "0202"
checkbox Blot "true"
checkbox Faringe\/Laringe "true"
checkbox Puncao "true"
checkbox Fragmento "true"
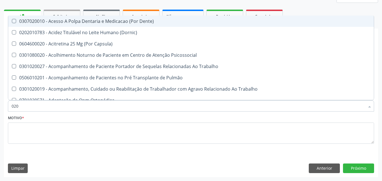
checkbox \(Spcto\) "true"
checkbox Biologica "true"
checkbox Identificação "false"
checkbox 17-Hidroxicorticosteroides "true"
checkbox Hdl "false"
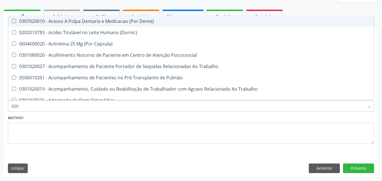
checkbox Ldl "false"
checkbox Total "false"
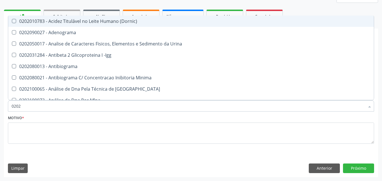
type input "02020"
checkbox Anaerobicas "true"
checkbox Identificação "false"
checkbox \(Psa\) "true"
checkbox III "true"
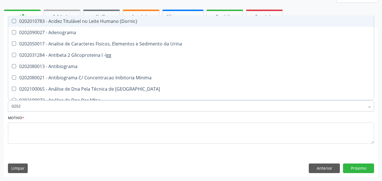
checkbox Barbituratos "true"
checkbox Hdl "false"
checkbox Ldl "false"
checkbox Total "false"
checkbox Prolactina "true"
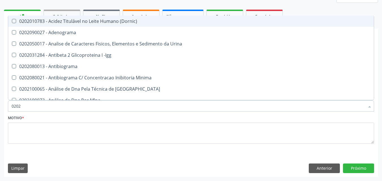
checkbox \(Tgo\) "false"
checkbox Zinco "true"
checkbox Completo "false"
checkbox \(Anti-Hdv\) "true"
checkbox Parasitas "false"
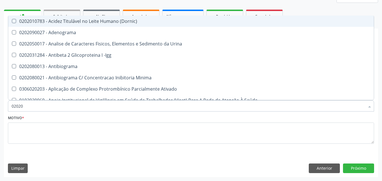
type input "020201"
checkbox Identificação "false"
checkbox \(Pos-Pasteurização\) "true"
checkbox Molecular "true"
checkbox Parceria\) "true"
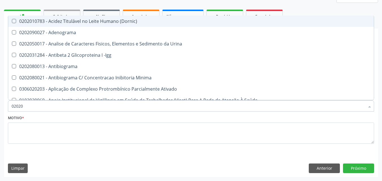
checkbox 17-Hidroxicorticosteroides "true"
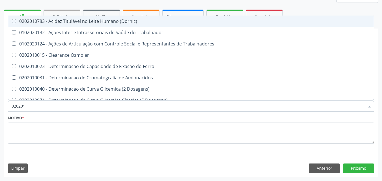
type input "0202010"
checkbox Circulante "true"
checkbox III "true"
checkbox Fracoes "true"
checkbox Hdl "false"
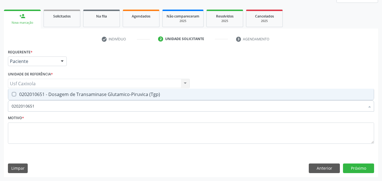
click at [31, 92] on div "0202010651 - Dosagem de Transaminase Glutamico-Piruvica (Tgp)" at bounding box center [191, 94] width 359 height 5
drag, startPoint x: 14, startPoint y: 111, endPoint x: 0, endPoint y: 110, distance: 13.9
click at [0, 111] on div "Acompanhamento Acompanhe a situação das marcações correntes e finalizadas Relat…" at bounding box center [191, 68] width 382 height 225
click at [38, 97] on div "0202010465 - Dosagem de Gama-Glutamil-Transferase (Gama Gt)" at bounding box center [191, 94] width 359 height 5
drag, startPoint x: 19, startPoint y: 106, endPoint x: 1, endPoint y: 106, distance: 17.8
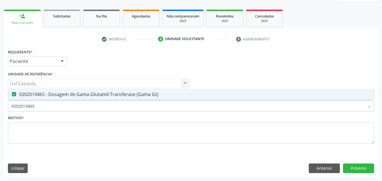
click at [1, 106] on div "Acompanhamento Acompanhe a situação das marcações correntes e finalizadas Relat…" at bounding box center [191, 68] width 382 height 225
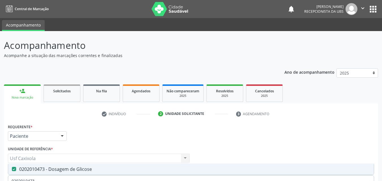
scroll to position [75, 0]
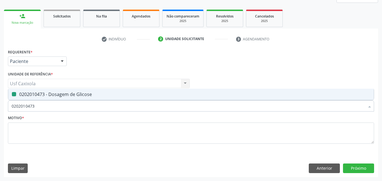
type input "0"
checkbox Glicose "false"
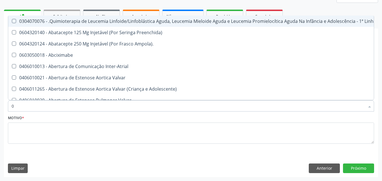
type input "02"
checkbox Coração "true"
checkbox Urina "false"
checkbox Aberto "true"
checkbox Hemodialise "true"
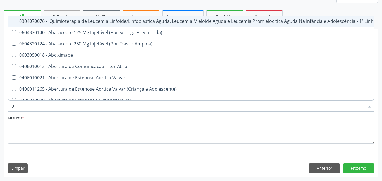
checkbox Comprimido\) "true"
checkbox Transferências "true"
checkbox Meckel "true"
checkbox Método\) "true"
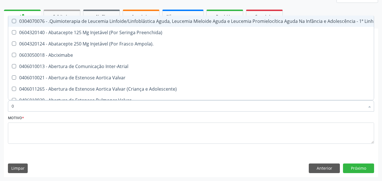
checkbox Bilateral "true"
checkbox Simples "true"
checkbox Leprae "true"
checkbox Laboratorial "true"
checkbox Citopatológico "true"
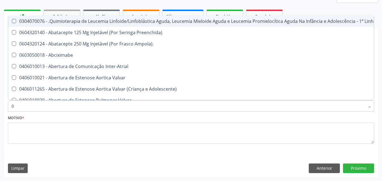
checkbox Transfusao "true"
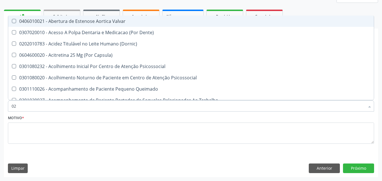
type input "020"
checkbox Terapeutica "true"
checkbox Urina "false"
checkbox Gastro-Esofagico "true"
checkbox Intra-Aortico "true"
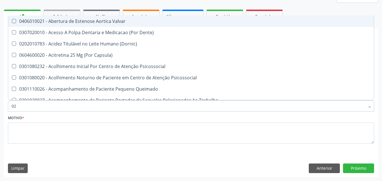
checkbox Epispádia "true"
checkbox Anos\) "true"
checkbox Congênita "true"
checkbox Complementar\) "true"
checkbox Identificação "false"
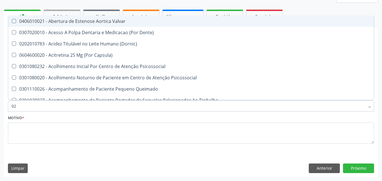
checkbox \(Qualitativo\) "true"
checkbox Hormonais "true"
checkbox Artéria "true"
checkbox Semana\) "true"
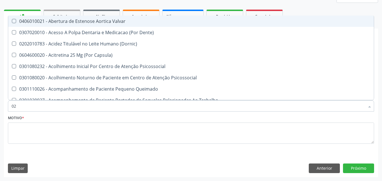
checkbox Pediátrico "true"
checkbox Dias "true"
checkbox Urico "false"
checkbox Hdl "false"
checkbox Ldl "false"
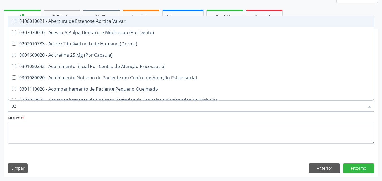
checkbox Total "false"
checkbox Creatinina "false"
checkbox Gt\) "false"
checkbox Glicose "false"
checkbox \(Tsh\) "false"
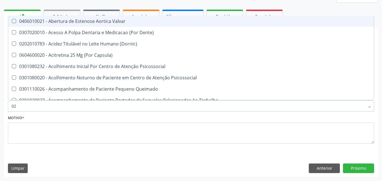
checkbox Livre\) "false"
checkbox \(Tgo\) "false"
checkbox \(Tgp\) "false"
checkbox Triglicerideos "false"
checkbox \(T3\) "true"
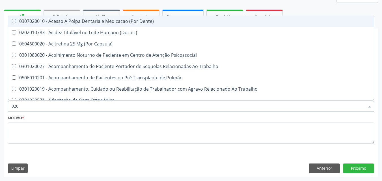
type input "0202"
checkbox Capsula\) "true"
checkbox Urina "false"
checkbox Blot "true"
checkbox População "true"
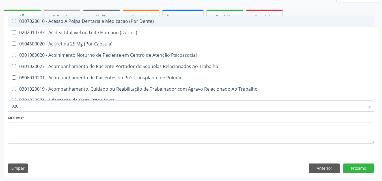
checkbox Faringe\/Laringe "true"
checkbox Puncao "true"
checkbox Fragmento "true"
checkbox Ossea "true"
checkbox Monobloco "true"
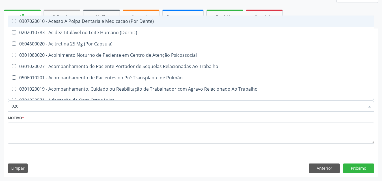
checkbox Laser "true"
checkbox Drogas "true"
checkbox Paratireoides "true"
checkbox \(Spcto\) "true"
checkbox 67 "true"
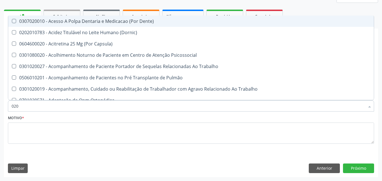
checkbox Projecoes\) "true"
checkbox Biologica "true"
checkbox Identificação "false"
checkbox 17-Hidroxicorticosteroides "true"
checkbox Urico "false"
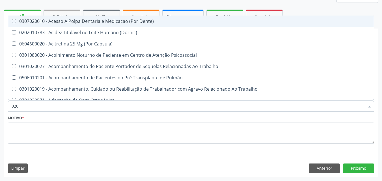
checkbox Hdl "false"
checkbox Ldl "false"
checkbox Total "false"
checkbox Creatinina "false"
checkbox Gt\) "false"
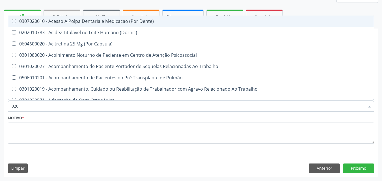
checkbox Glicose "false"
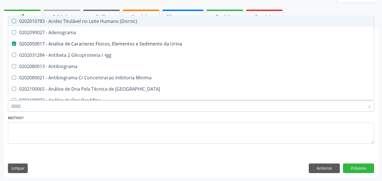
type input "02020"
checkbox Anaerobicas "true"
checkbox Identificação "false"
checkbox Organicos "true"
checkbox Urico "false"
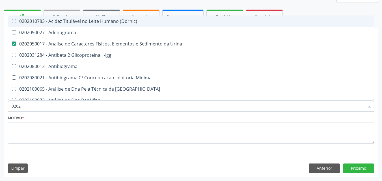
checkbox \(Psa\) "true"
checkbox III "true"
checkbox Barbituratos "true"
checkbox Calcio "true"
checkbox Hdl "false"
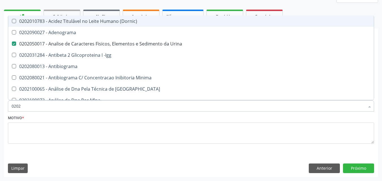
checkbox Ldl "false"
checkbox Total "false"
checkbox Creatinina "false"
checkbox \(Antigeno\) "true"
checkbox Xi "true"
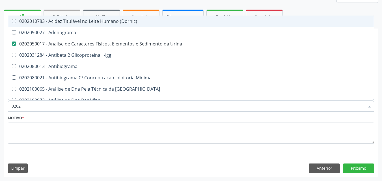
checkbox Esperma "true"
checkbox Gt\) "false"
checkbox Glicose "false"
checkbox \(Tsh\) "false"
checkbox Progesterona "true"
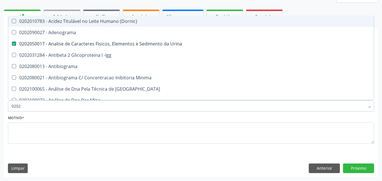
checkbox Prolactina "true"
checkbox Funcional "true"
checkbox Livre\) "false"
checkbox \(Tgo\) "false"
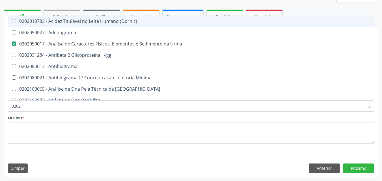
checkbox \(Tgp\) "false"
checkbox Triglicerideos "false"
checkbox Zinco "true"
checkbox Completo "false"
checkbox \(Anti-Hdv\) "true"
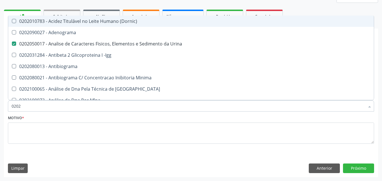
checkbox Parasitas "false"
type input "020201"
checkbox Urina "false"
checkbox Osmolar "true"
checkbox Identificação "false"
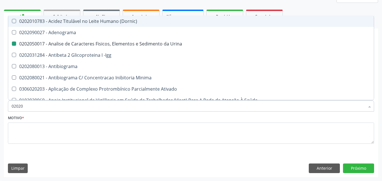
checkbox \(Pos-Pasteurização\) "true"
checkbox Molecular "true"
checkbox Parceria\) "true"
checkbox Gestante "true"
checkbox Osmolaridade "true"
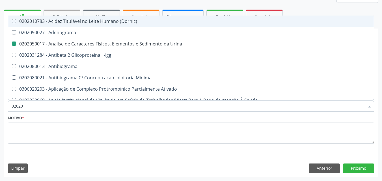
checkbox T3 "true"
checkbox 17-Hidroxicorticosteroides "true"
checkbox D "true"
checkbox Acetona "true"
checkbox Urico "false"
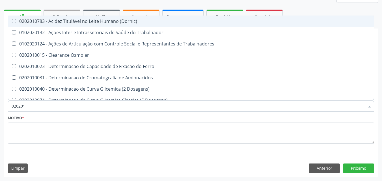
type input "0202010"
checkbox Ativada\) "true"
checkbox Urico "false"
checkbox Circulante "true"
checkbox III "true"
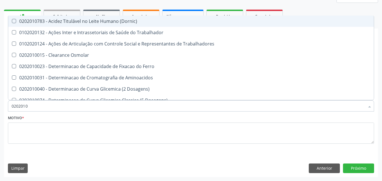
checkbox Fracoes "true"
checkbox Ionizavel "true"
checkbox Hdl "false"
checkbox Ldl "false"
checkbox Total "false"
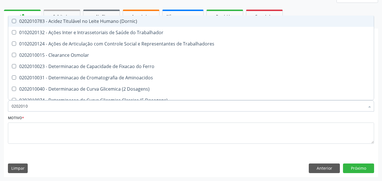
checkbox Creatinina "false"
checkbox Fracionadas\) "true"
checkbox II "true"
checkbox Gt\) "false"
checkbox Glicose "false"
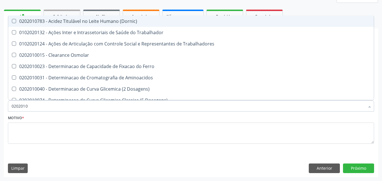
checkbox Leucino-Aminopeptidase "true"
checkbox Lipase "true"
checkbox Muco-Proteinas "true"
checkbox \(Tgo\) "false"
checkbox \(Tgp\) "false"
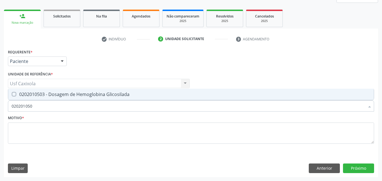
type input "0202010503"
click at [22, 96] on div "0202010503 - Dosagem de Hemoglobina Glicosilada" at bounding box center [191, 94] width 359 height 5
checkbox Glicosilada "true"
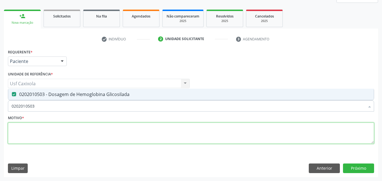
click at [39, 131] on textarea at bounding box center [191, 134] width 367 height 22
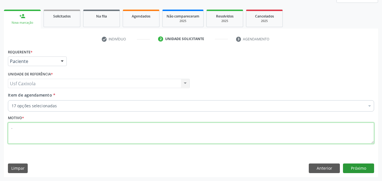
type textarea "."
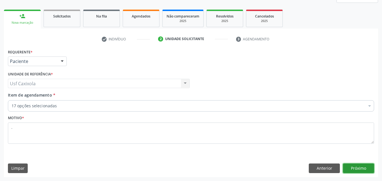
click at [360, 169] on button "Próximo" at bounding box center [358, 169] width 31 height 10
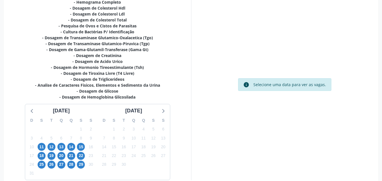
scroll to position [160, 0]
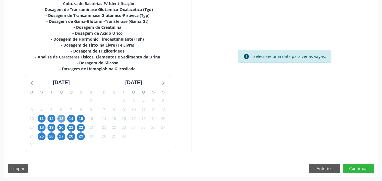
click at [61, 121] on span "13" at bounding box center [61, 119] width 8 height 8
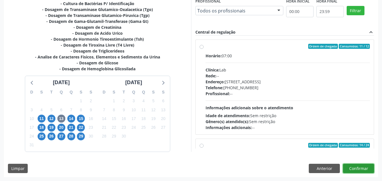
click at [350, 170] on button "Confirmar" at bounding box center [358, 169] width 31 height 10
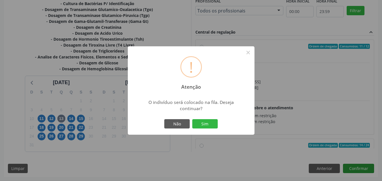
click at [350, 170] on div "! Atenção × O indivíduo será colocado na fila. Deseja continuar? Não Sim" at bounding box center [191, 90] width 382 height 181
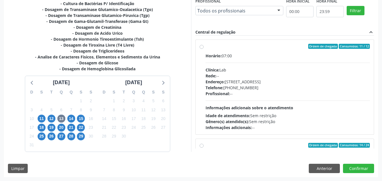
click at [206, 48] on label "Ordem de chegada Consumidos: 11 / 12 Horário: 07:00 Clínica: Lab Rede: -- Ender…" at bounding box center [288, 87] width 165 height 87
click at [202, 48] on input "Ordem de chegada Consumidos: 11 / 12 Horário: 07:00 Clínica: Lab Rede: -- Ender…" at bounding box center [202, 46] width 4 height 5
radio input "true"
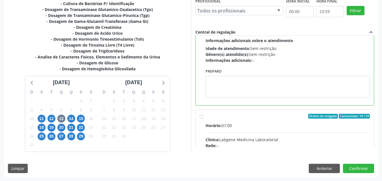
scroll to position [85, 0]
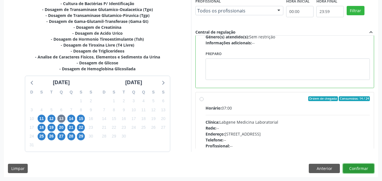
click at [358, 170] on button "Confirmar" at bounding box center [358, 169] width 31 height 10
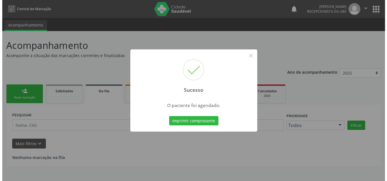
scroll to position [0, 0]
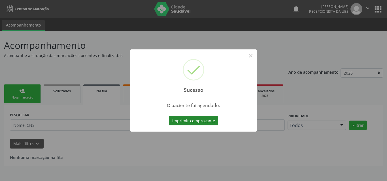
click at [211, 124] on button "Imprimir comprovante" at bounding box center [193, 121] width 49 height 10
